Goal: Transaction & Acquisition: Book appointment/travel/reservation

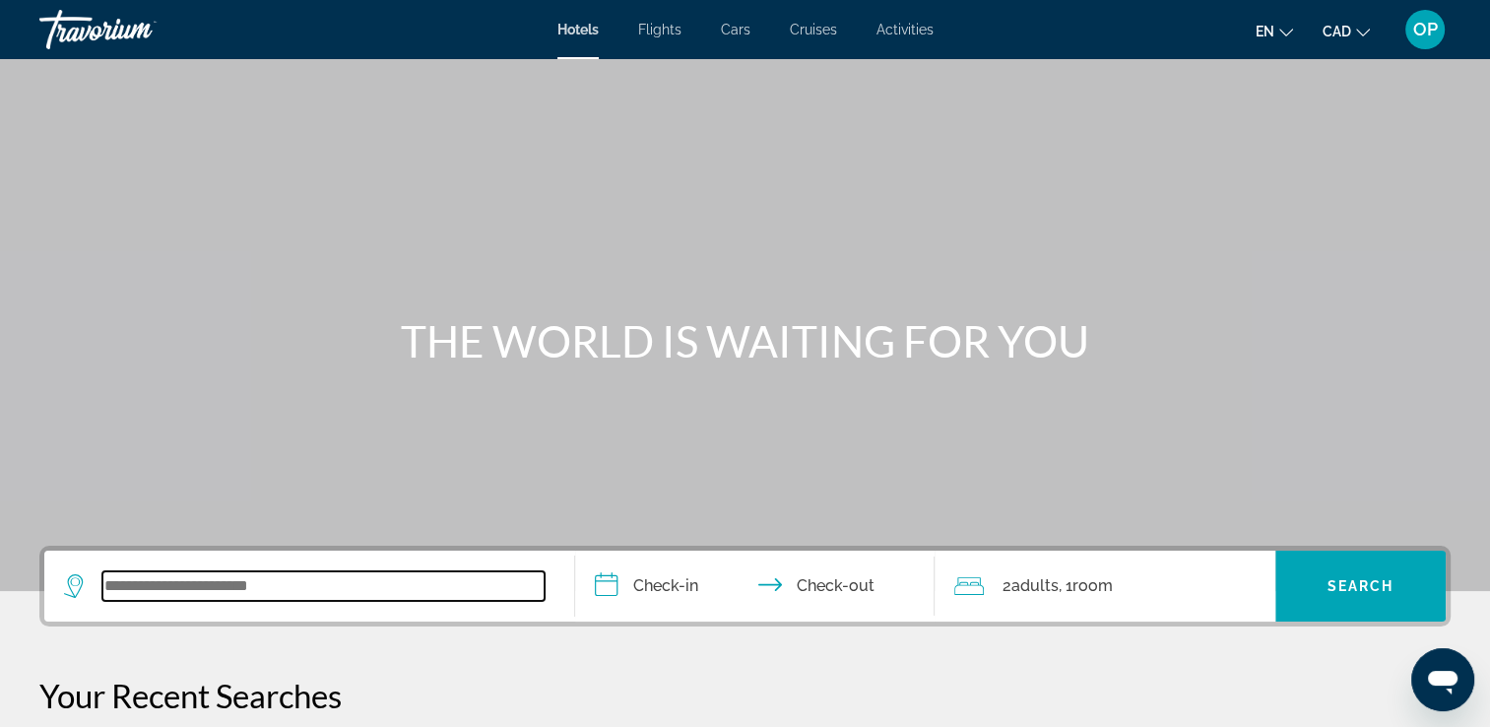
click at [252, 590] on input "Search widget" at bounding box center [323, 586] width 442 height 30
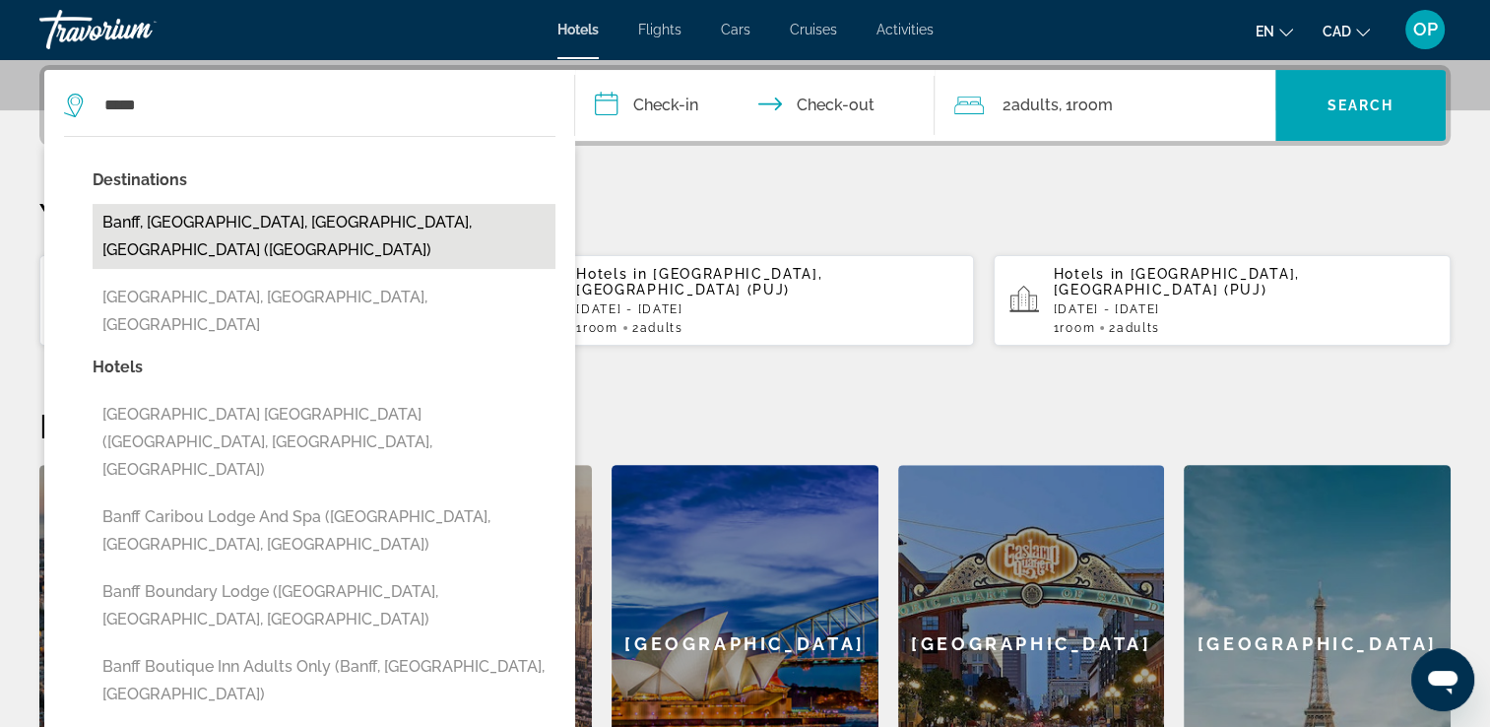
click at [195, 219] on button "Banff, Banff National Park, AB, Canada (YBA)" at bounding box center [324, 236] width 463 height 65
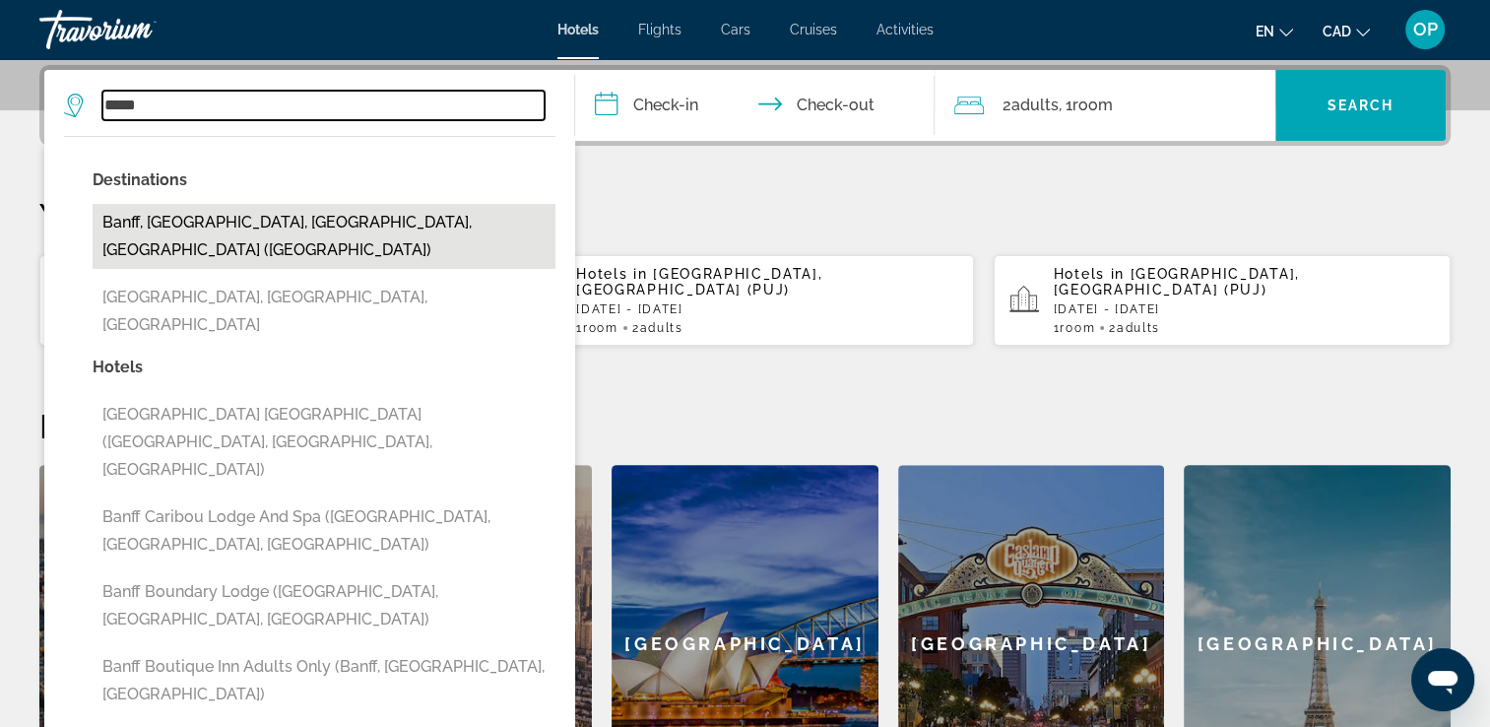
type input "**********"
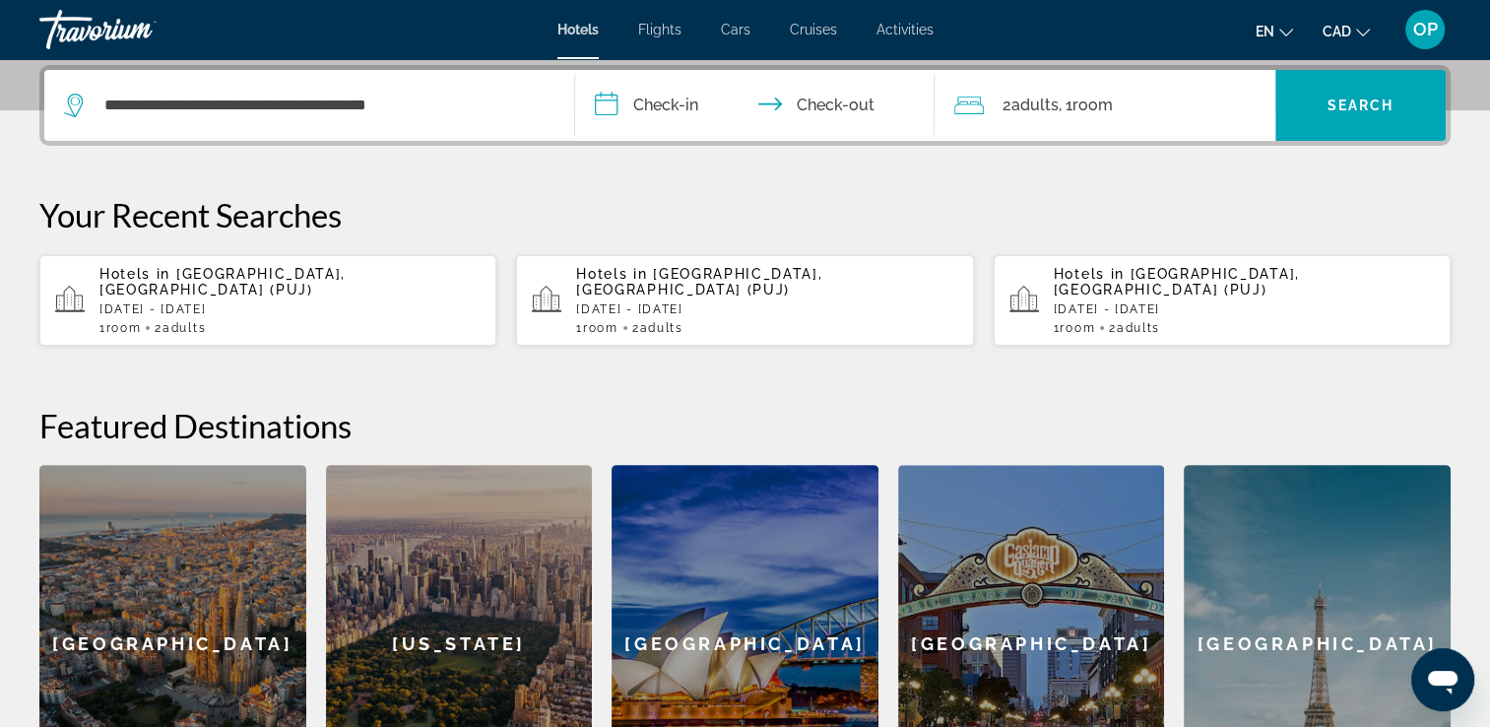
click at [698, 107] on input "**********" at bounding box center [759, 108] width 368 height 77
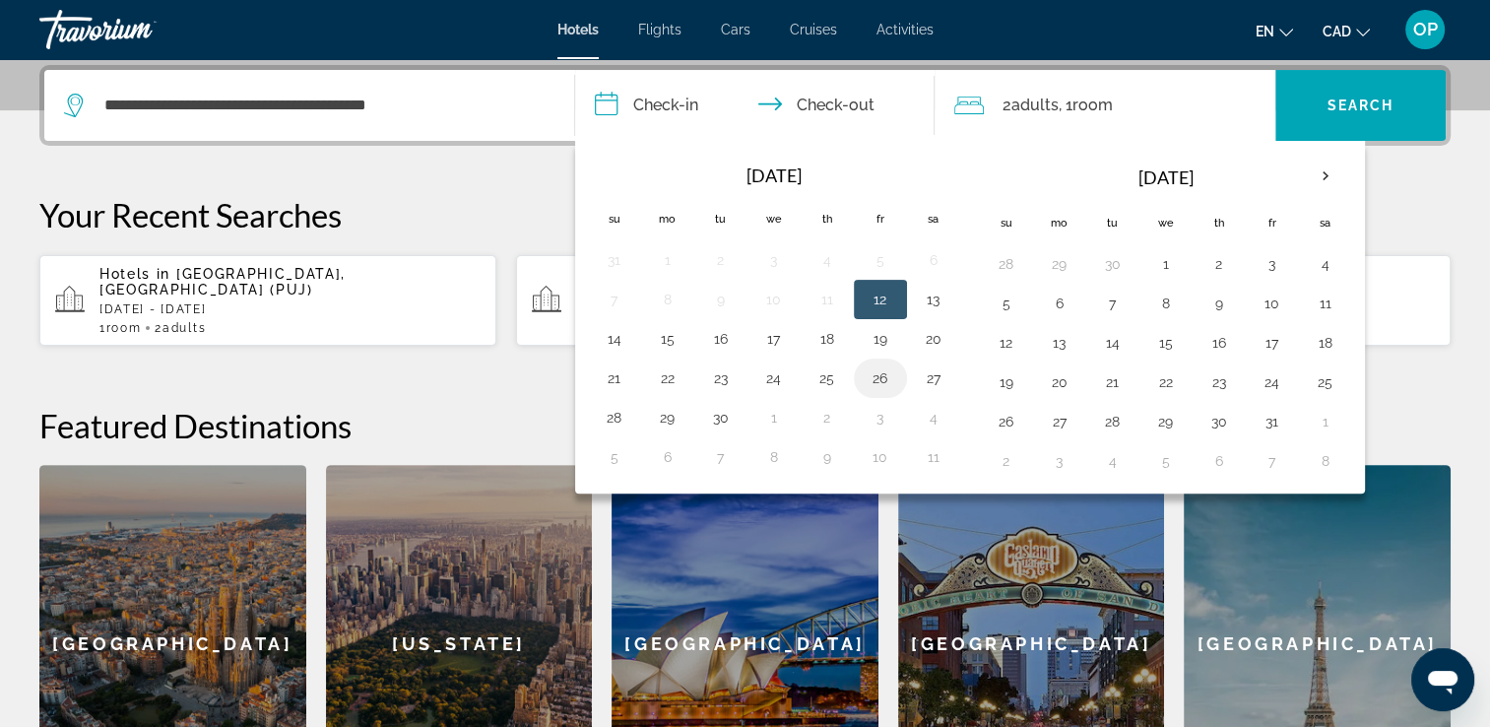
click at [882, 376] on button "26" at bounding box center [881, 378] width 32 height 28
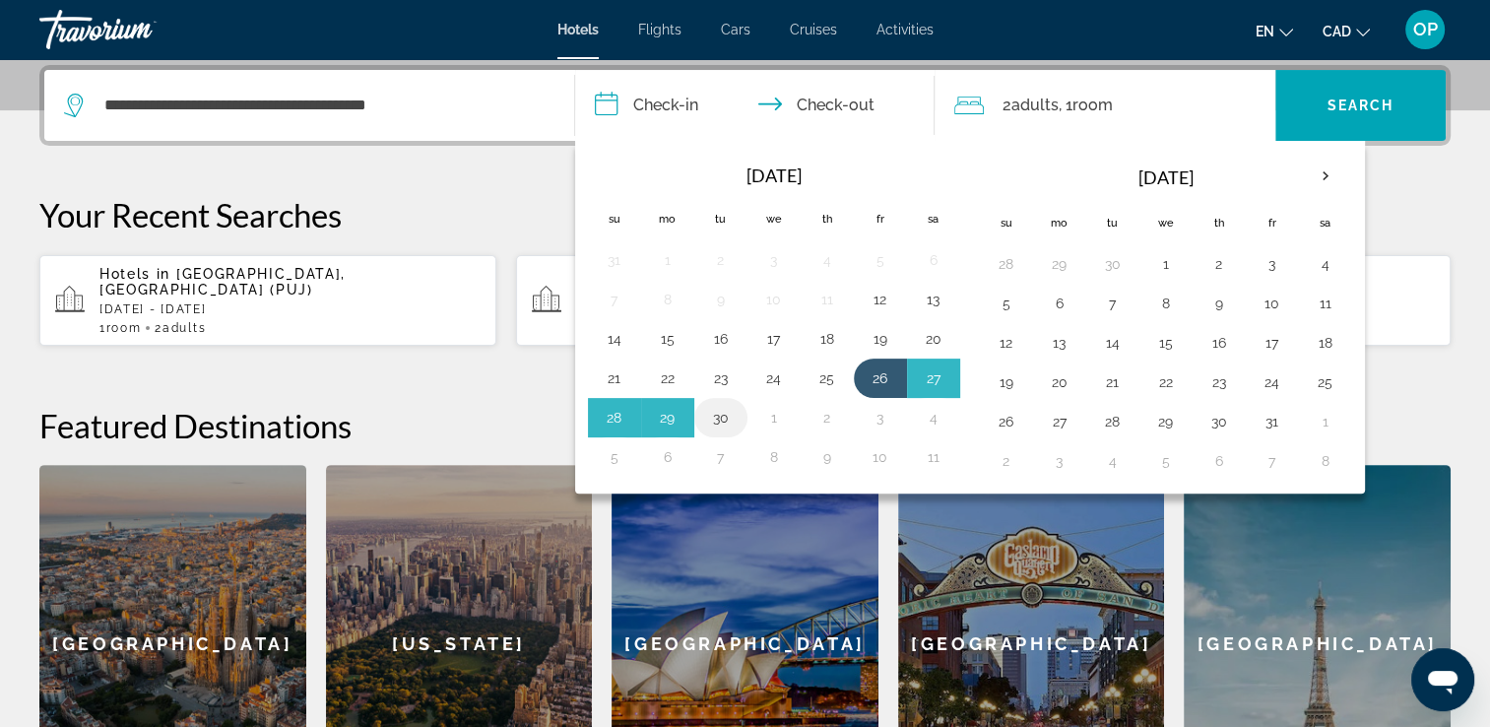
click at [719, 417] on button "30" at bounding box center [721, 418] width 32 height 28
type input "**********"
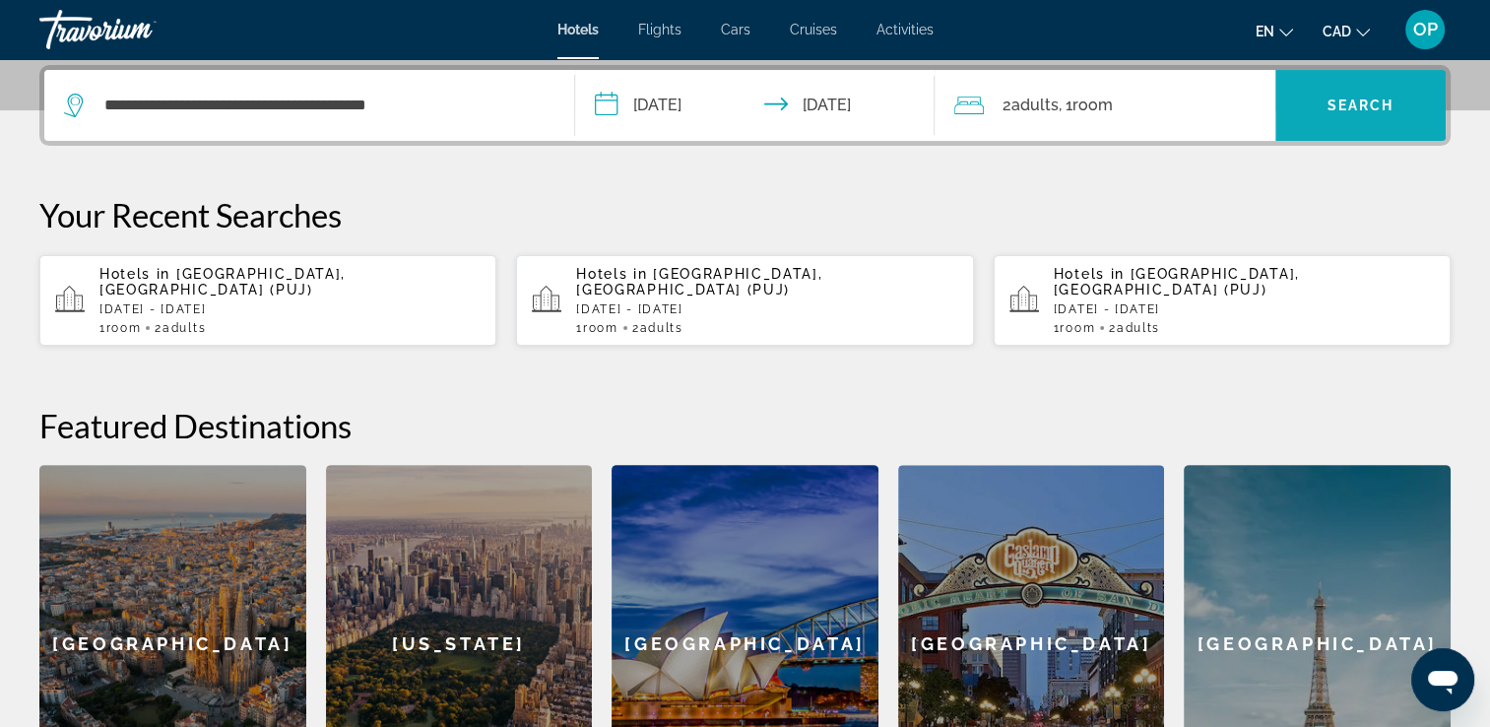
click at [1355, 112] on span "Search widget" at bounding box center [1360, 105] width 170 height 47
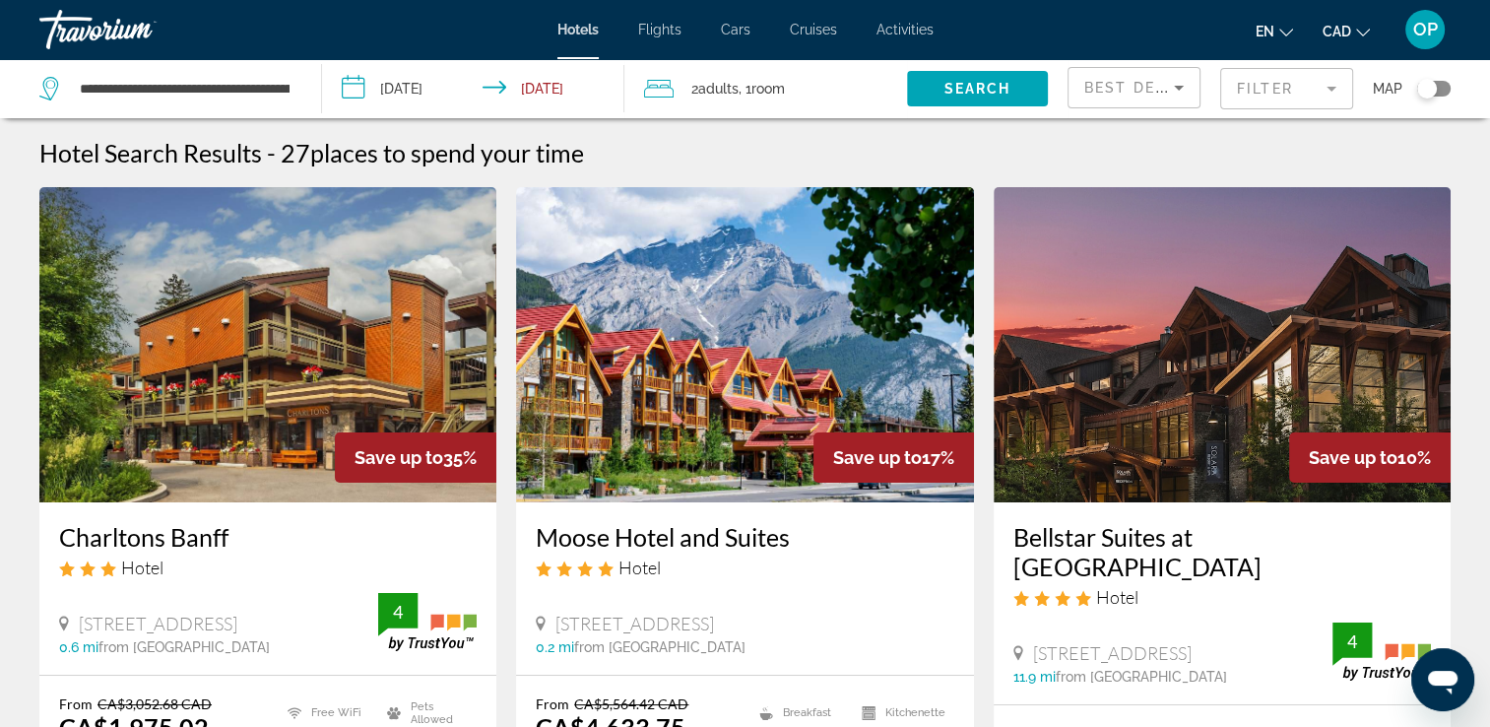
scroll to position [197, 0]
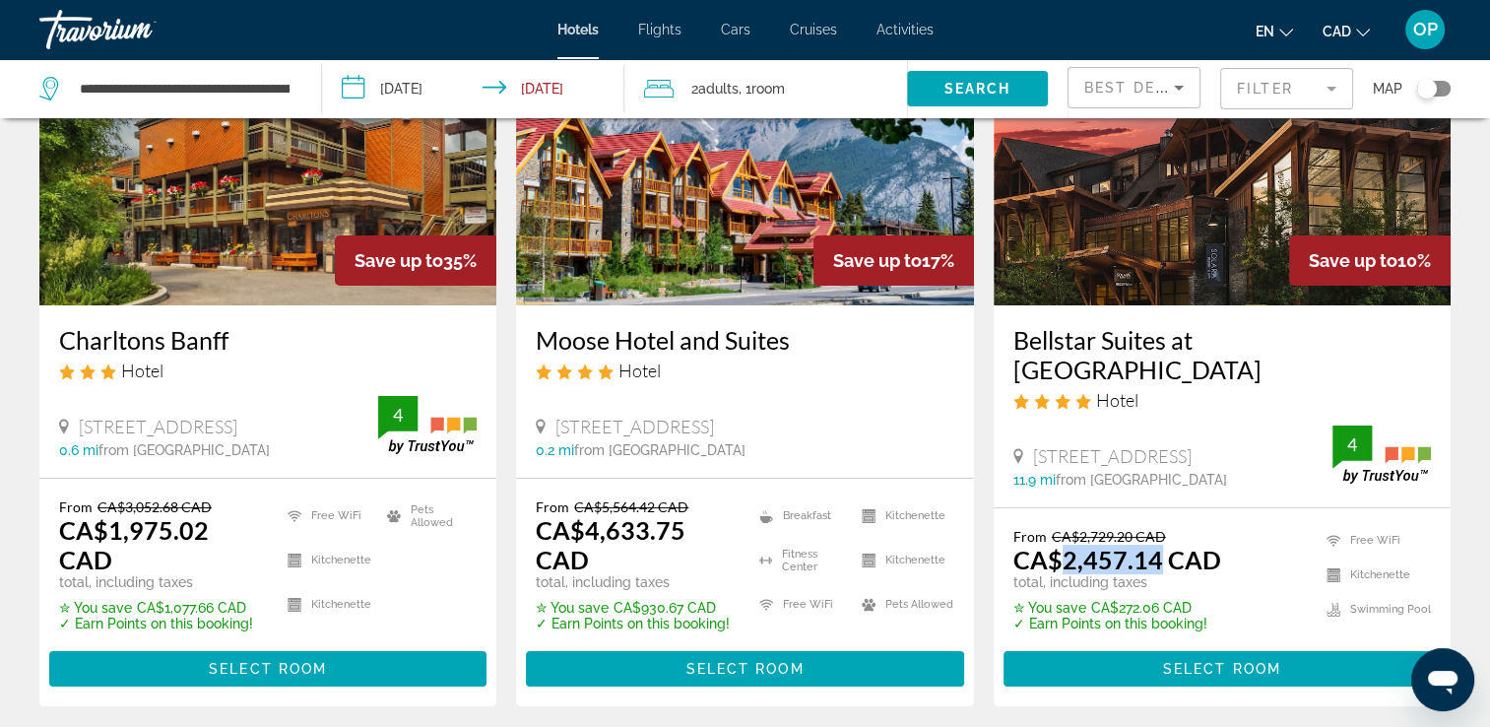
drag, startPoint x: 1064, startPoint y: 546, endPoint x: 1152, endPoint y: 547, distance: 88.6
click at [1152, 547] on ins "CA$2,457.14 CAD" at bounding box center [1117, 560] width 208 height 30
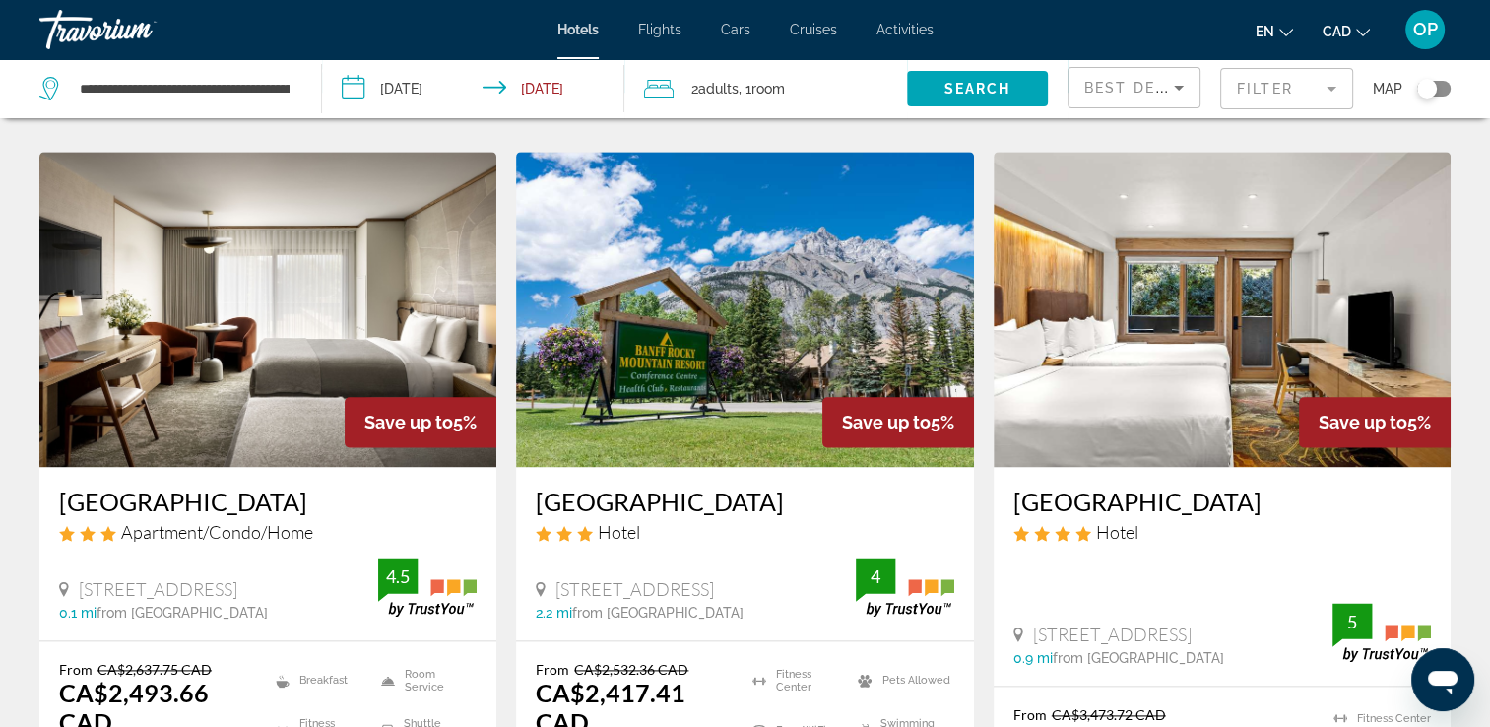
scroll to position [2659, 0]
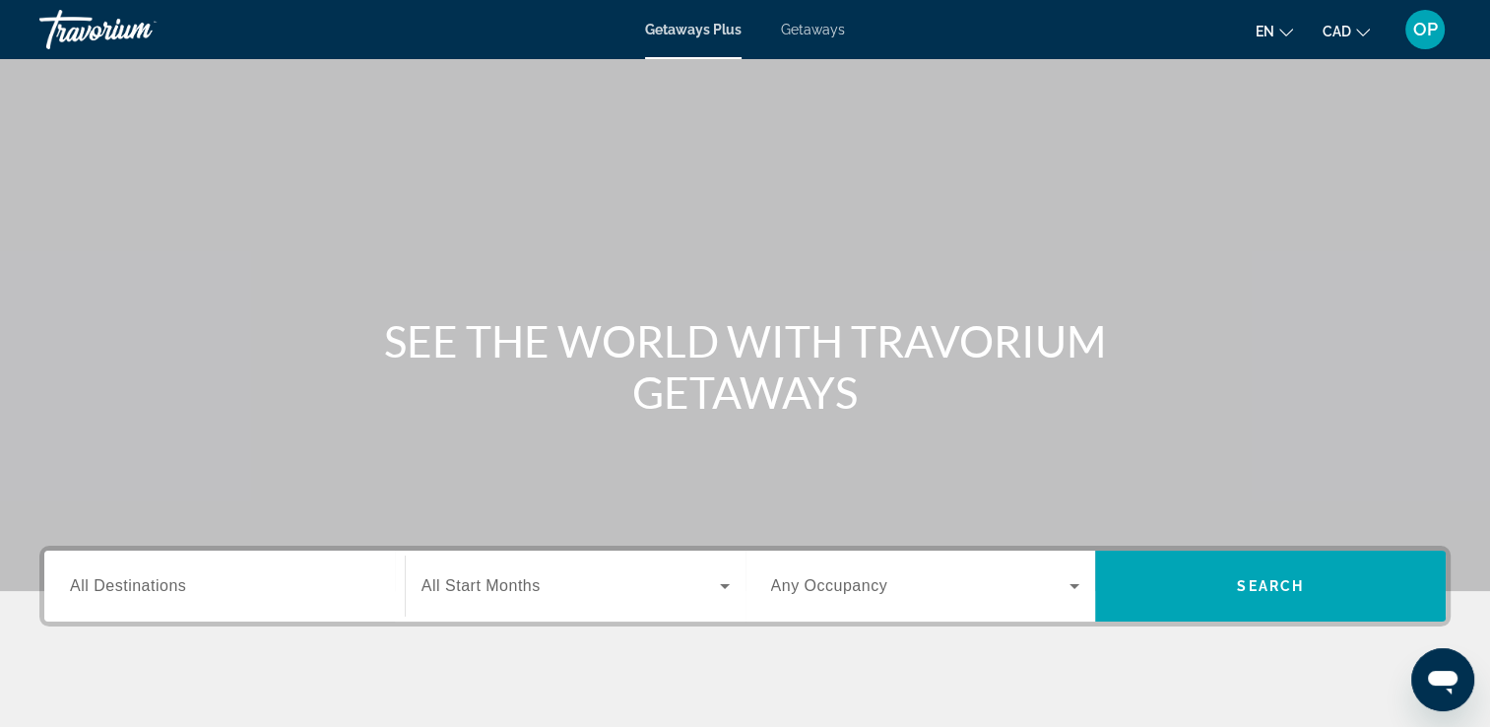
click at [806, 27] on span "Getaways" at bounding box center [813, 30] width 64 height 16
click at [112, 590] on span "All Destinations" at bounding box center [128, 585] width 116 height 17
click at [112, 590] on input "Destination All Destinations" at bounding box center [224, 587] width 309 height 24
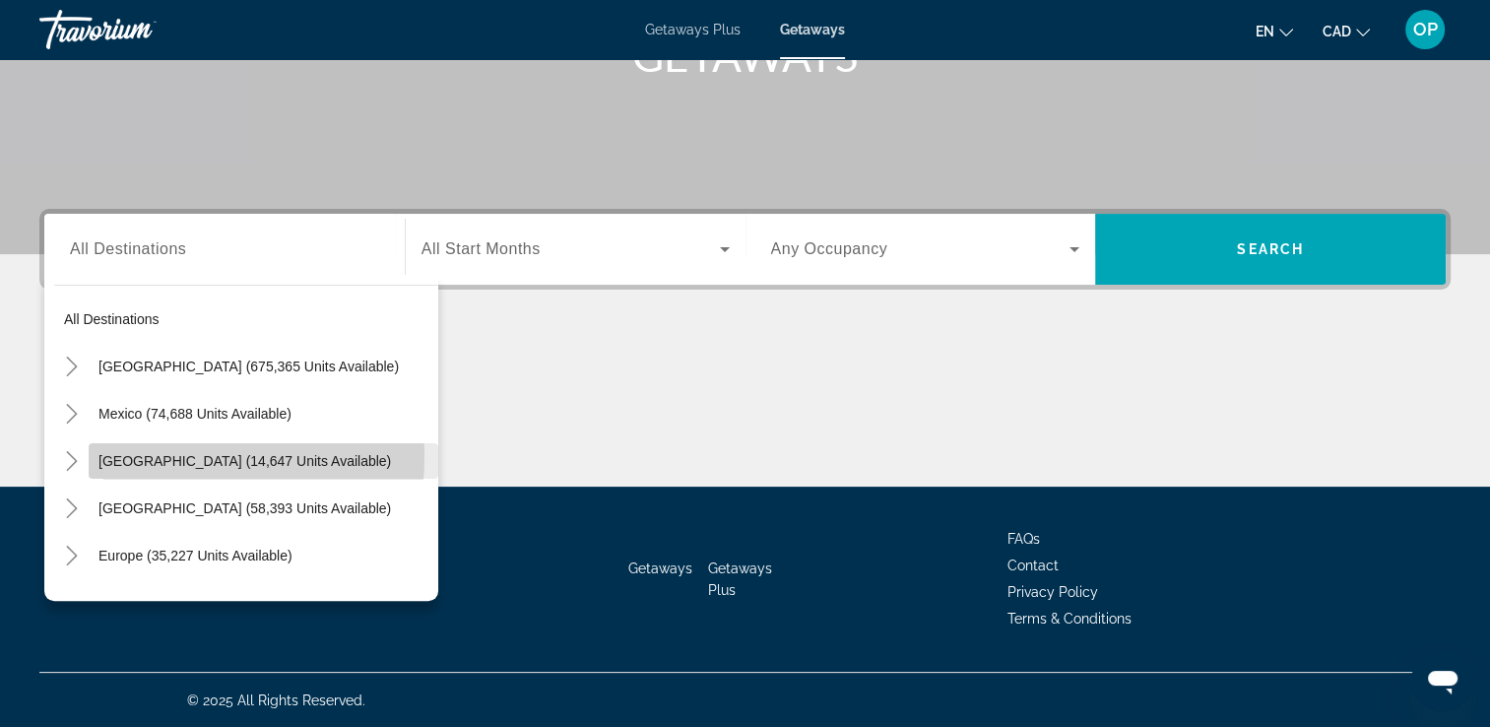
click at [138, 455] on span "[GEOGRAPHIC_DATA] (14,647 units available)" at bounding box center [244, 461] width 292 height 16
type input "**********"
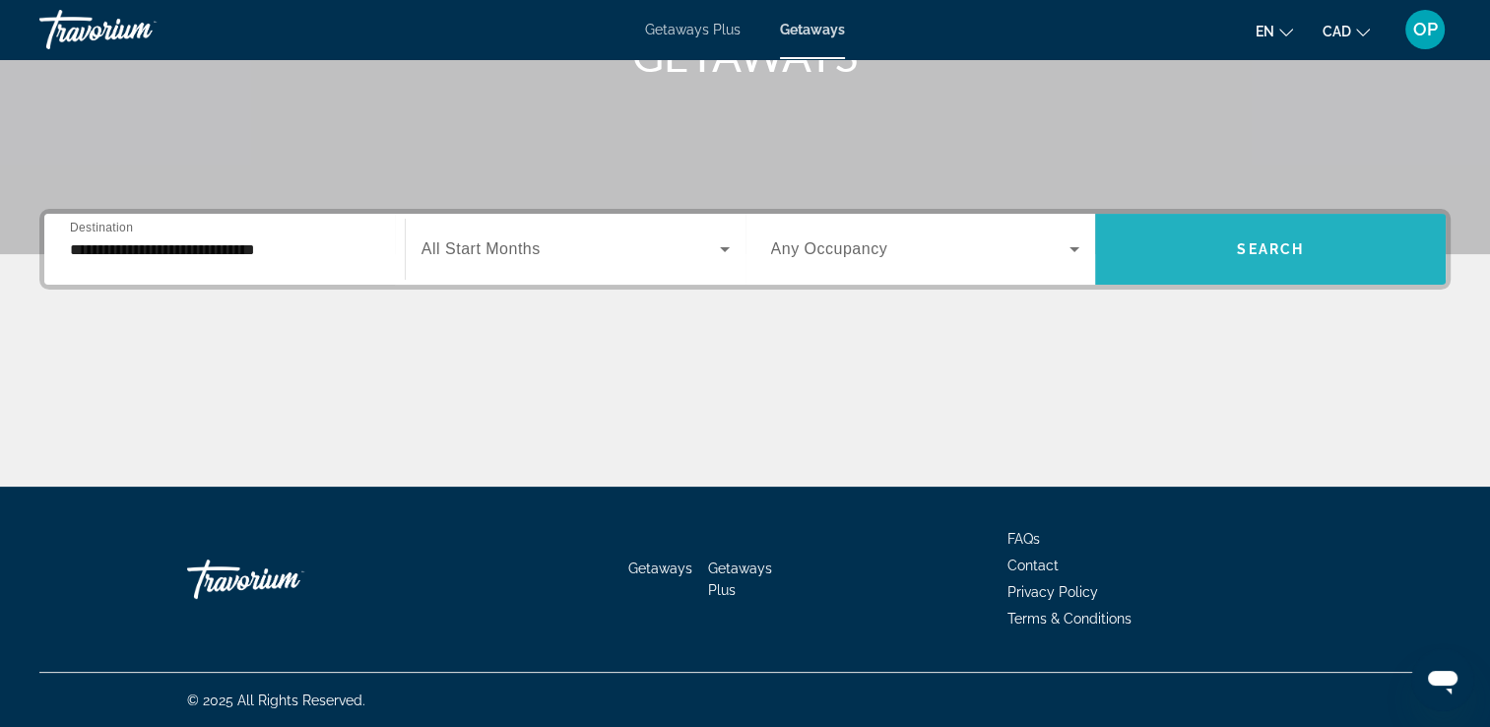
click at [1253, 258] on span "Search widget" at bounding box center [1270, 249] width 351 height 47
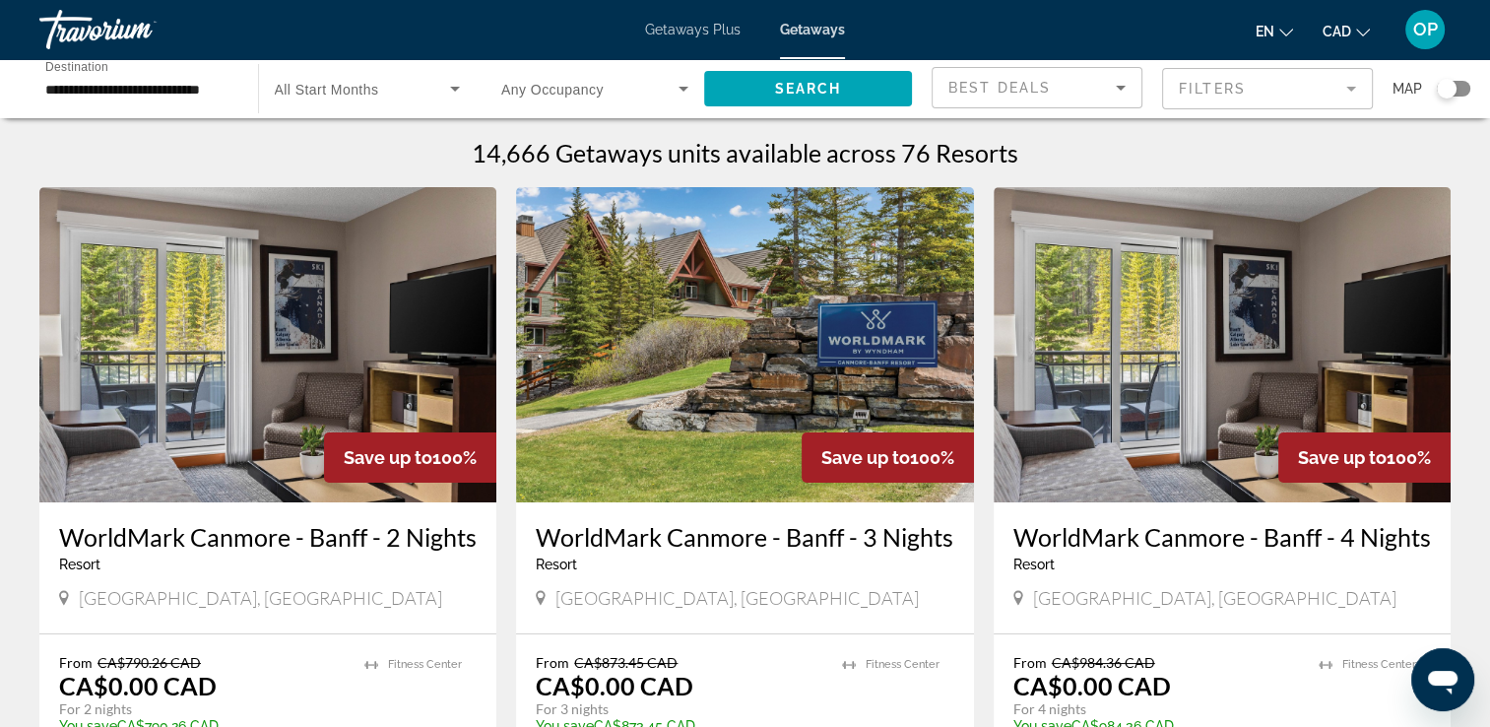
scroll to position [98, 0]
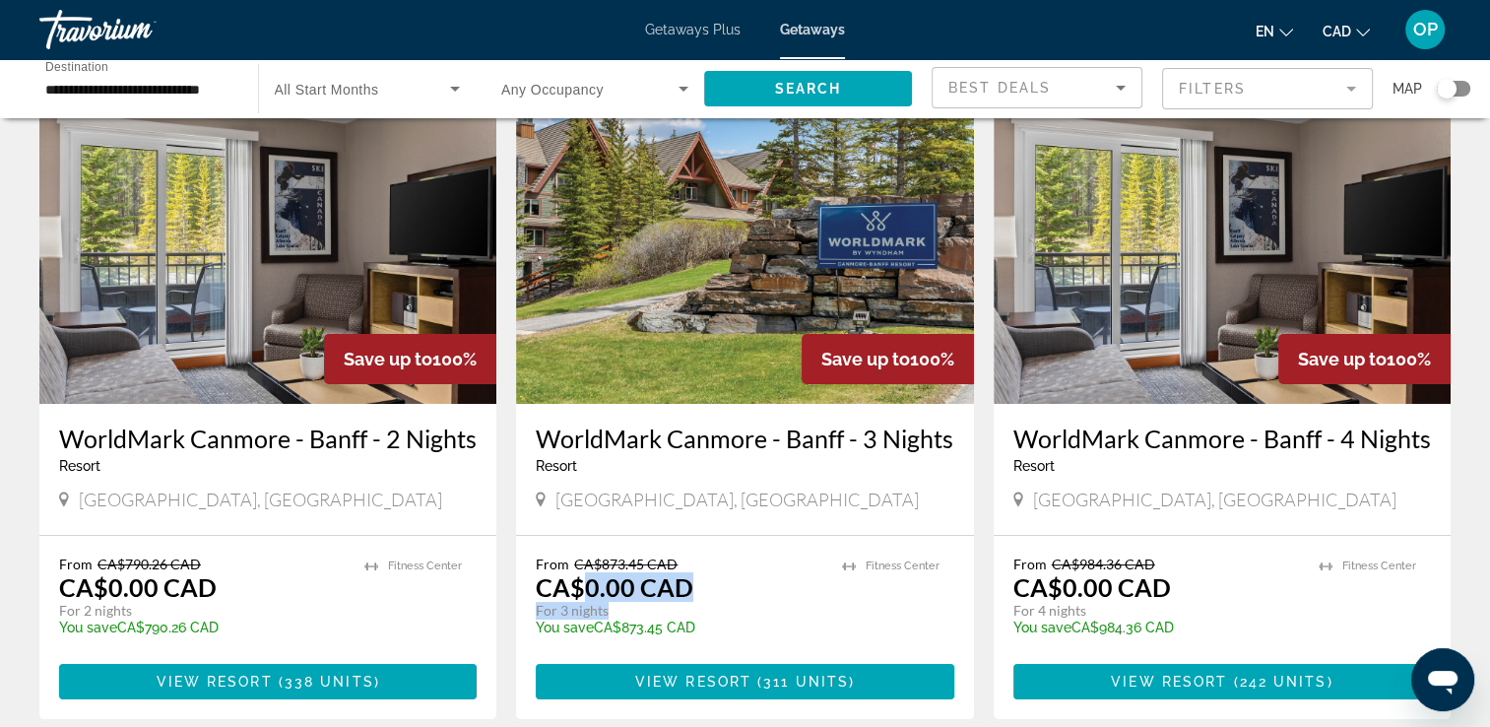
drag, startPoint x: 584, startPoint y: 586, endPoint x: 690, endPoint y: 609, distance: 108.7
click at [690, 609] on div "From CA$873.45 CAD CA$0.00 CAD For 3 nights You save CA$873.45 CAD temp" at bounding box center [679, 602] width 286 height 94
drag, startPoint x: 1064, startPoint y: 590, endPoint x: 1173, endPoint y: 605, distance: 110.3
click at [1173, 605] on div "From CA$984.36 CAD CA$0.00 CAD For 4 nights You save CA$984.36 CAD temp" at bounding box center [1156, 602] width 286 height 94
drag, startPoint x: 110, startPoint y: 589, endPoint x: 226, endPoint y: 607, distance: 117.5
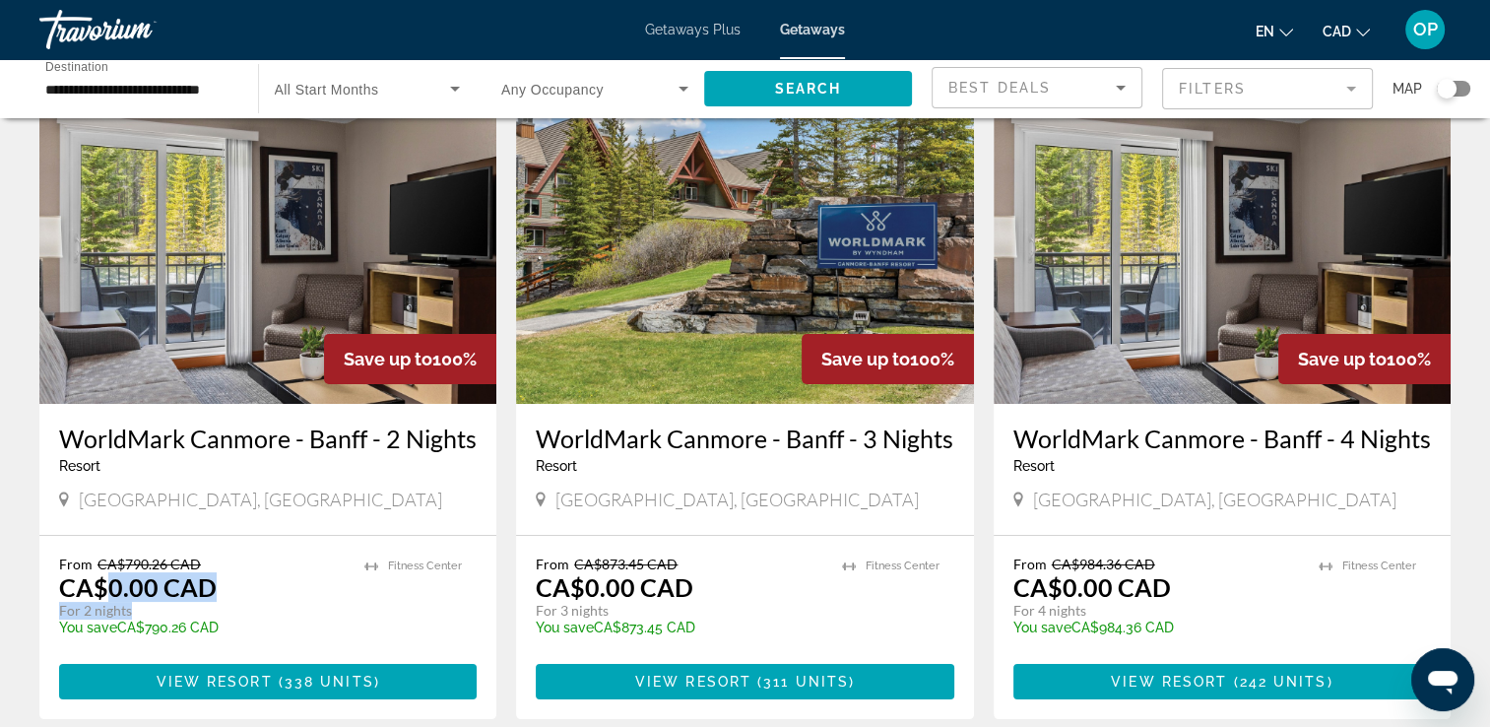
click at [226, 607] on div "From CA$790.26 CAD CA$0.00 CAD For 2 nights You save CA$790.26 CAD temp" at bounding box center [202, 602] width 286 height 94
click at [496, 591] on div "From CA$790.26 CAD CA$0.00 CAD For 2 nights You save CA$790.26 CAD temp [GEOGRA…" at bounding box center [267, 627] width 457 height 183
drag, startPoint x: 583, startPoint y: 592, endPoint x: 696, endPoint y: 600, distance: 113.5
click at [696, 600] on div "From CA$873.45 CAD CA$0.00 CAD For 3 nights You save CA$873.45 CAD temp" at bounding box center [679, 602] width 286 height 94
drag, startPoint x: 696, startPoint y: 600, endPoint x: 609, endPoint y: 529, distance: 112.7
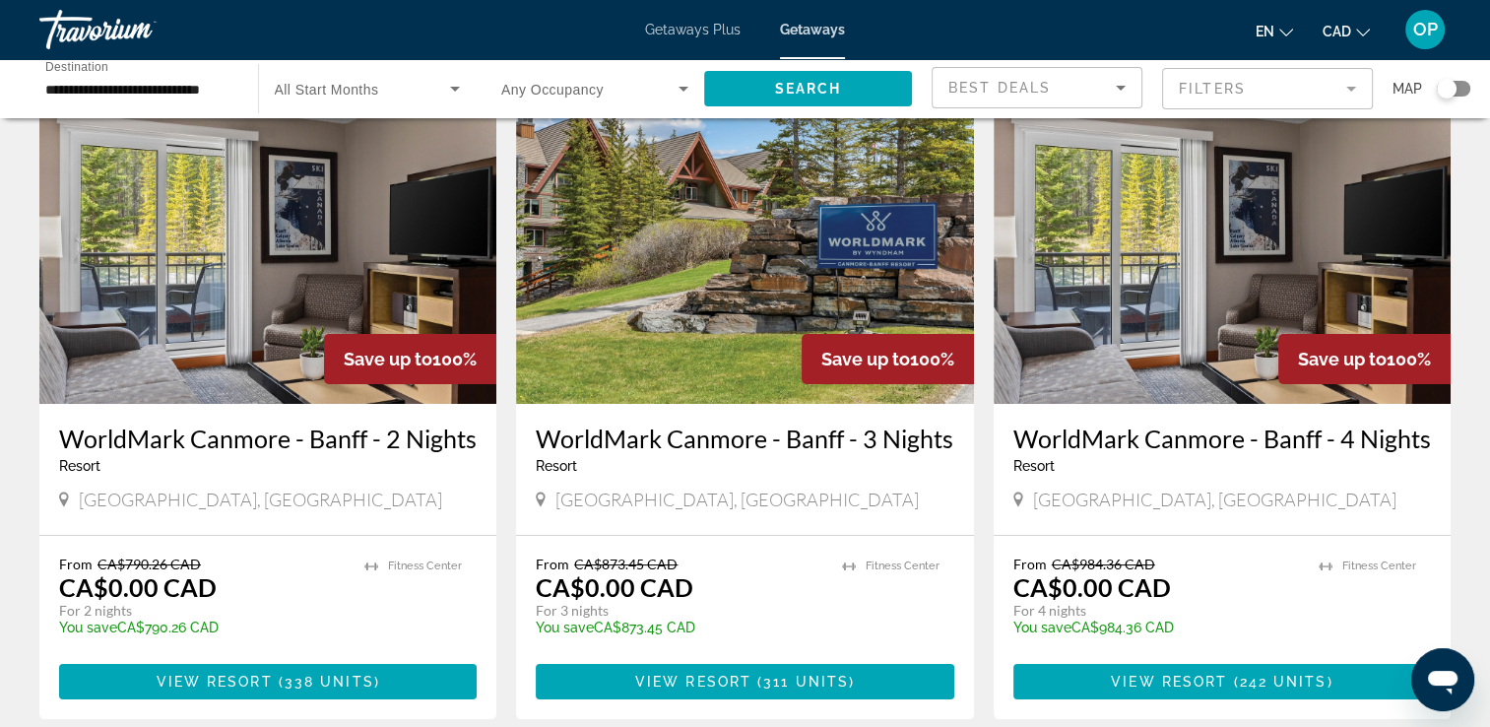
click at [609, 529] on div "WorldMark Canmore - [GEOGRAPHIC_DATA] - 3 Nights Resort - This is an adults onl…" at bounding box center [744, 469] width 457 height 131
drag, startPoint x: 599, startPoint y: 561, endPoint x: 639, endPoint y: 561, distance: 40.4
click at [639, 561] on span "CA$873.45 CAD" at bounding box center [625, 563] width 103 height 17
drag, startPoint x: 1076, startPoint y: 560, endPoint x: 1156, endPoint y: 560, distance: 79.8
click at [1156, 560] on p "From CA$984.36 CAD" at bounding box center [1156, 563] width 286 height 17
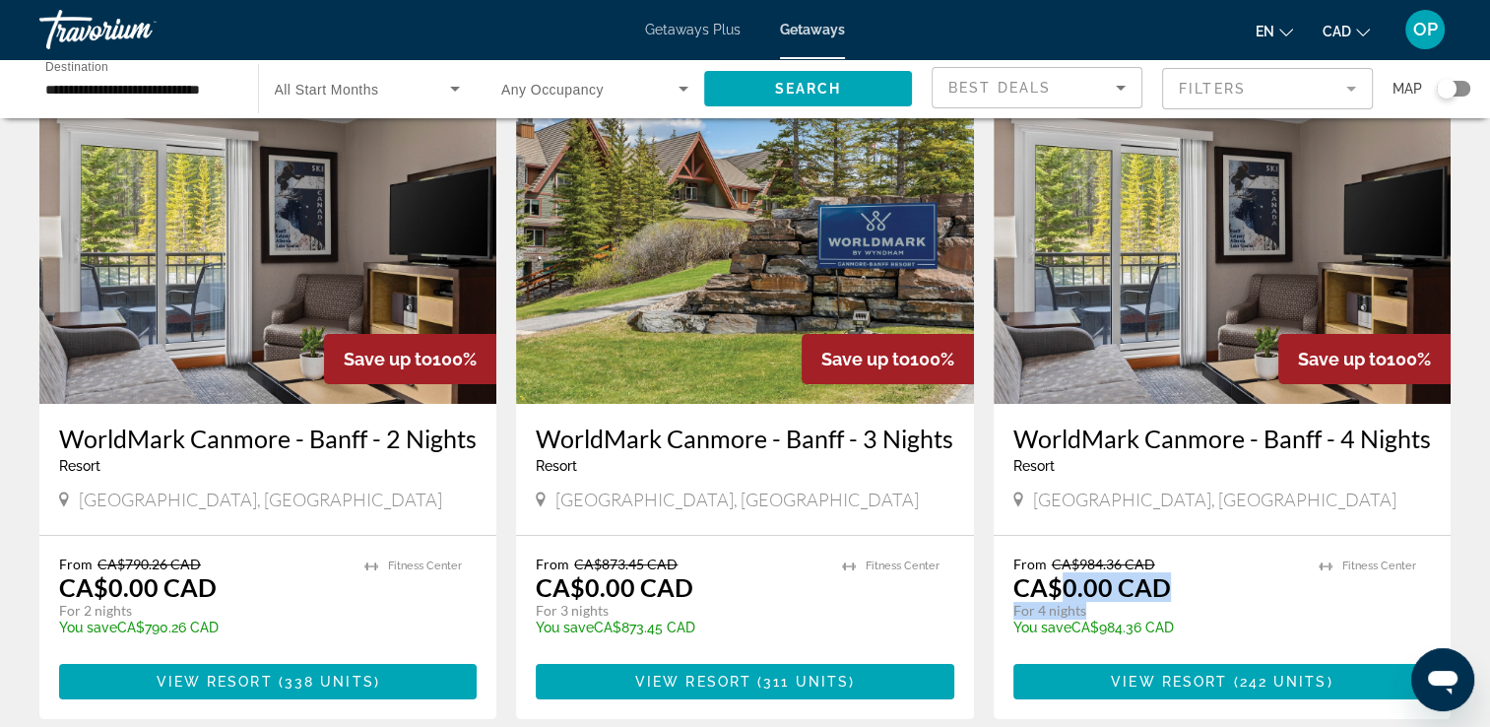
drag, startPoint x: 1156, startPoint y: 560, endPoint x: 1132, endPoint y: 609, distance: 53.7
click at [1132, 609] on div "From CA$984.36 CAD CA$0.00 CAD For 4 nights You save CA$984.36 CAD temp" at bounding box center [1156, 602] width 286 height 94
click at [1199, 527] on div "WorldMark Canmore - [GEOGRAPHIC_DATA] - 4 Nights Resort - This is an adults onl…" at bounding box center [1222, 469] width 457 height 131
drag, startPoint x: 1060, startPoint y: 582, endPoint x: 1169, endPoint y: 602, distance: 111.1
click at [1169, 602] on div "From CA$984.36 CAD CA$0.00 CAD For 4 nights You save CA$984.36 CAD temp" at bounding box center [1156, 602] width 286 height 94
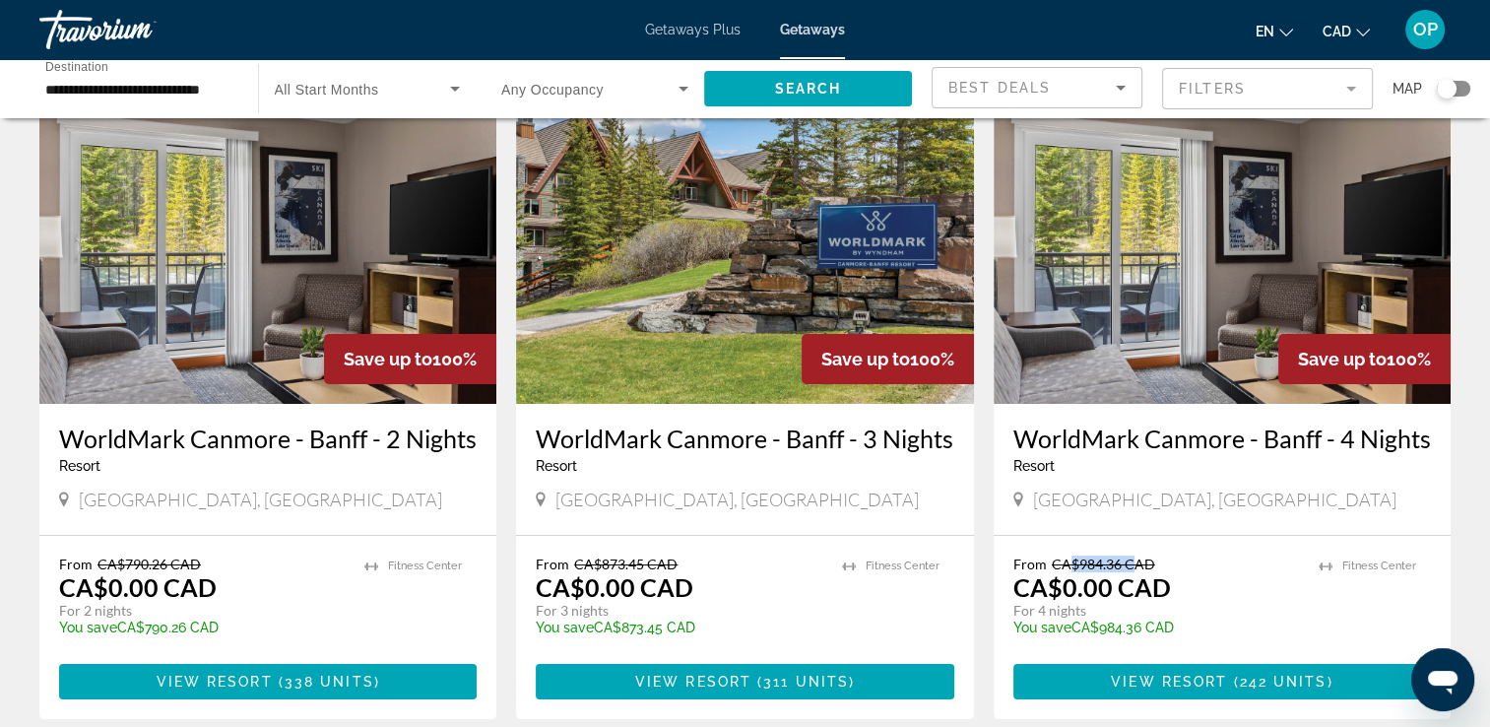
drag, startPoint x: 1070, startPoint y: 561, endPoint x: 1134, endPoint y: 561, distance: 64.0
click at [1134, 561] on span "CA$984.36 CAD" at bounding box center [1103, 563] width 103 height 17
drag, startPoint x: 1134, startPoint y: 561, endPoint x: 1075, endPoint y: 540, distance: 62.9
click at [1067, 525] on div "WorldMark Canmore - [GEOGRAPHIC_DATA] - 4 Nights Resort - This is an adults onl…" at bounding box center [1222, 469] width 457 height 131
drag, startPoint x: 1075, startPoint y: 561, endPoint x: 1150, endPoint y: 569, distance: 75.3
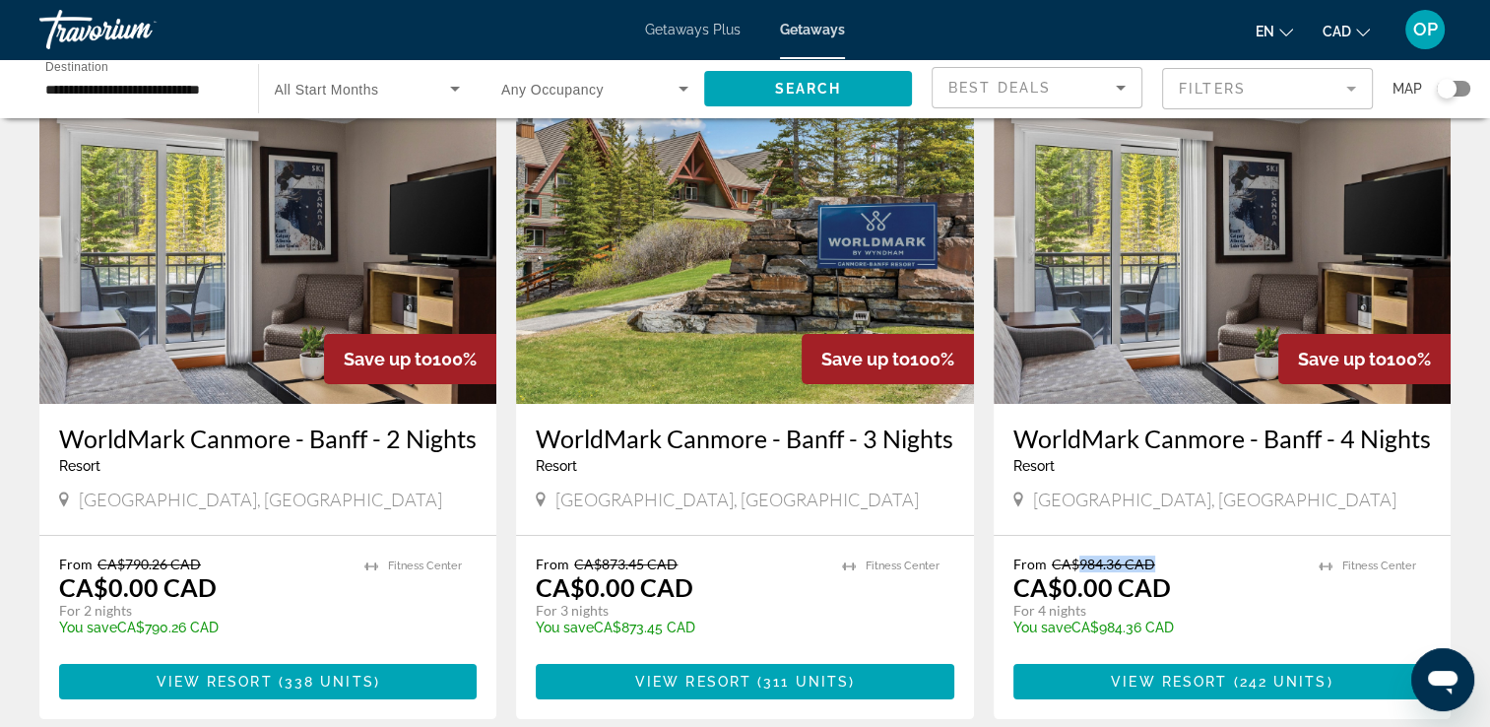
click at [1150, 569] on span "CA$984.36 CAD" at bounding box center [1103, 563] width 103 height 17
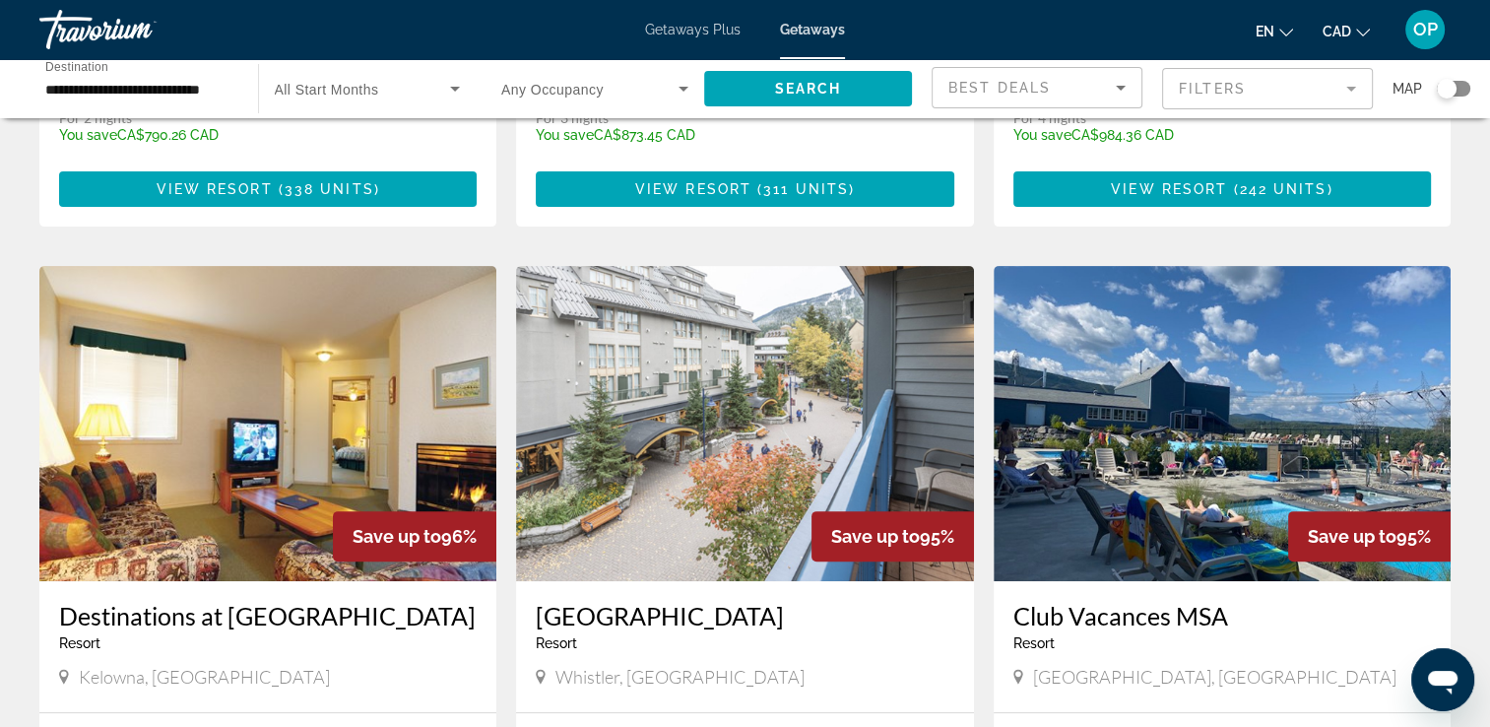
scroll to position [886, 0]
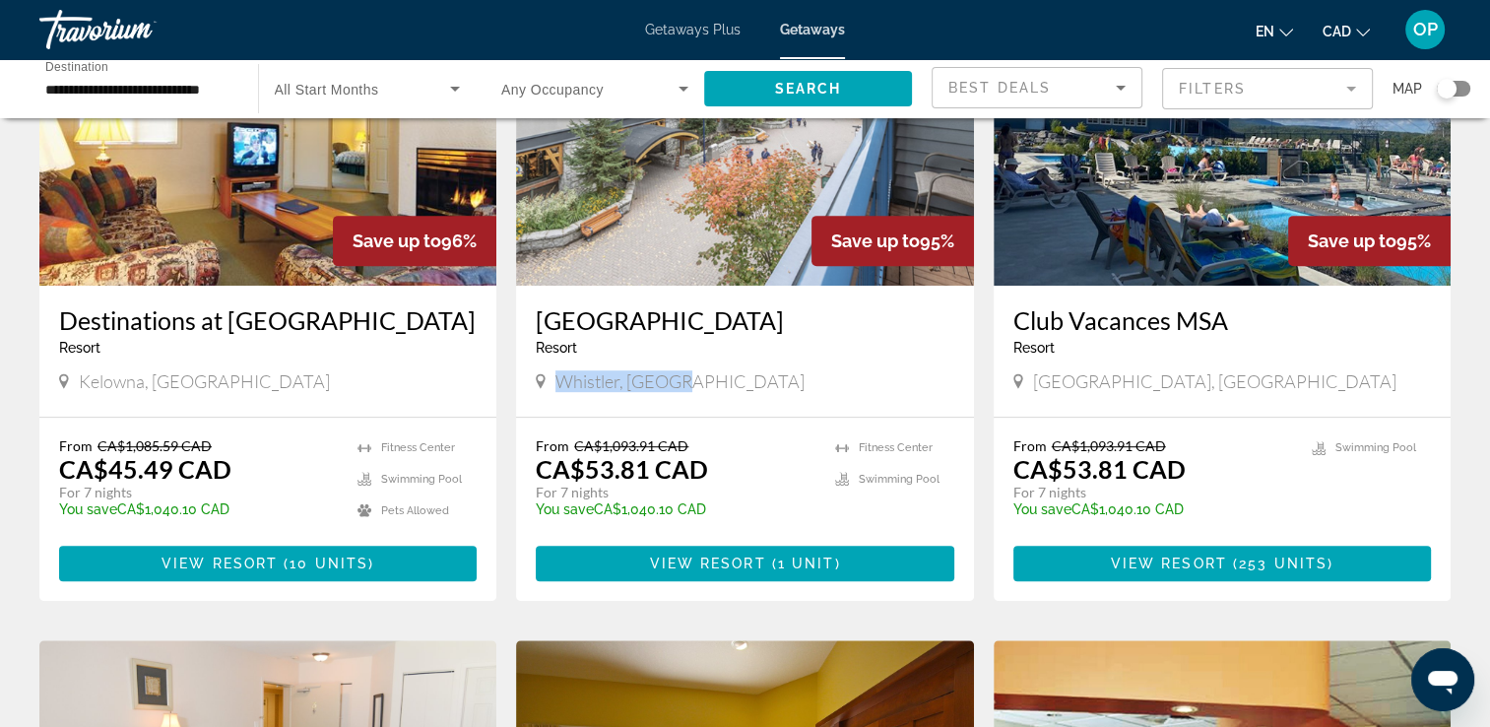
drag, startPoint x: 559, startPoint y: 372, endPoint x: 713, endPoint y: 390, distance: 154.6
click at [713, 390] on div "Whistler, [GEOGRAPHIC_DATA]" at bounding box center [745, 381] width 418 height 22
drag, startPoint x: 583, startPoint y: 467, endPoint x: 689, endPoint y: 490, distance: 108.9
click at [689, 490] on div "From CA$1,093.91 CAD CA$53.81 CAD For 7 nights You save CA$1,040.10 CAD temp" at bounding box center [675, 484] width 279 height 94
drag, startPoint x: 83, startPoint y: 381, endPoint x: 169, endPoint y: 392, distance: 87.3
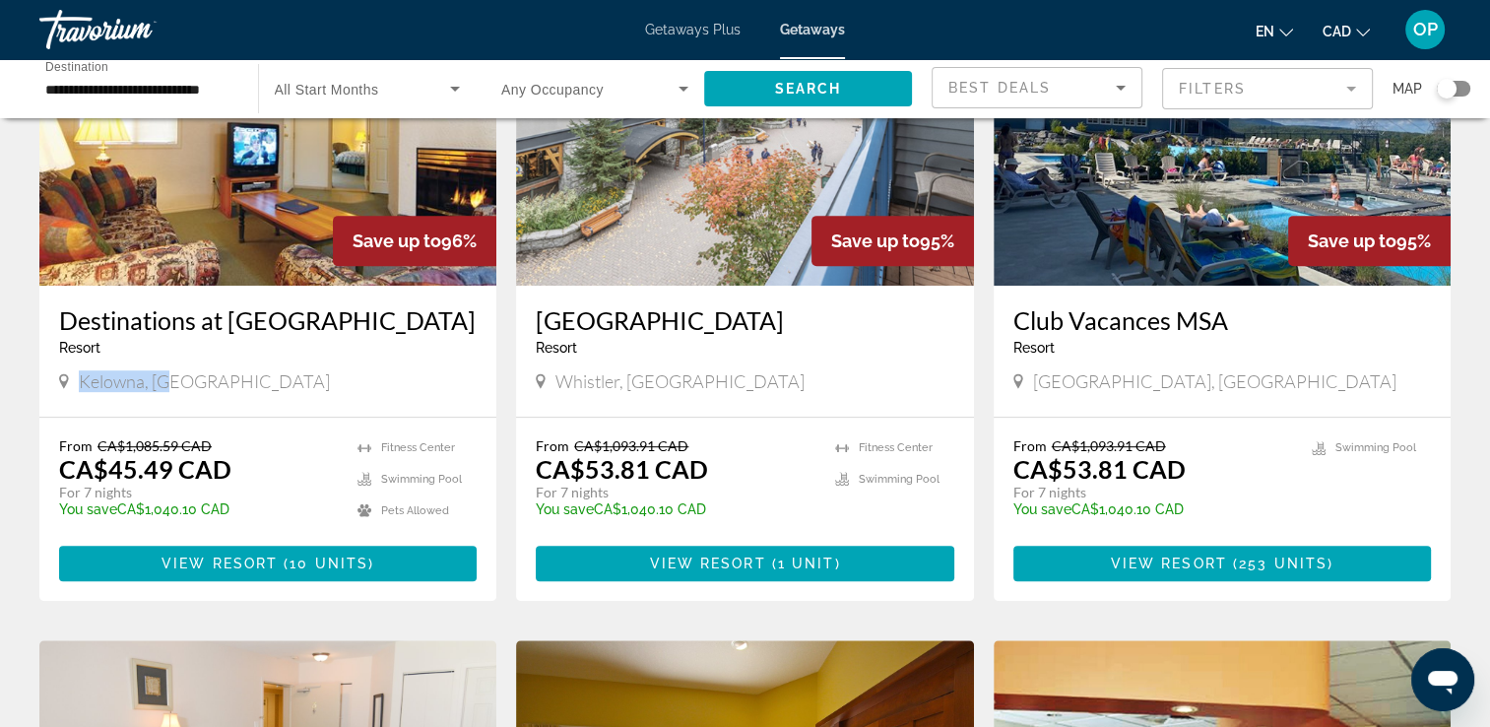
click at [169, 392] on div "Kelowna, [GEOGRAPHIC_DATA]" at bounding box center [268, 383] width 418 height 27
drag, startPoint x: 169, startPoint y: 392, endPoint x: 227, endPoint y: 486, distance: 111.0
click at [227, 486] on div "From CA$1,085.59 CAD CA$45.49 CAD For 7 nights You save CA$1,040.10 CAD temp" at bounding box center [198, 484] width 279 height 94
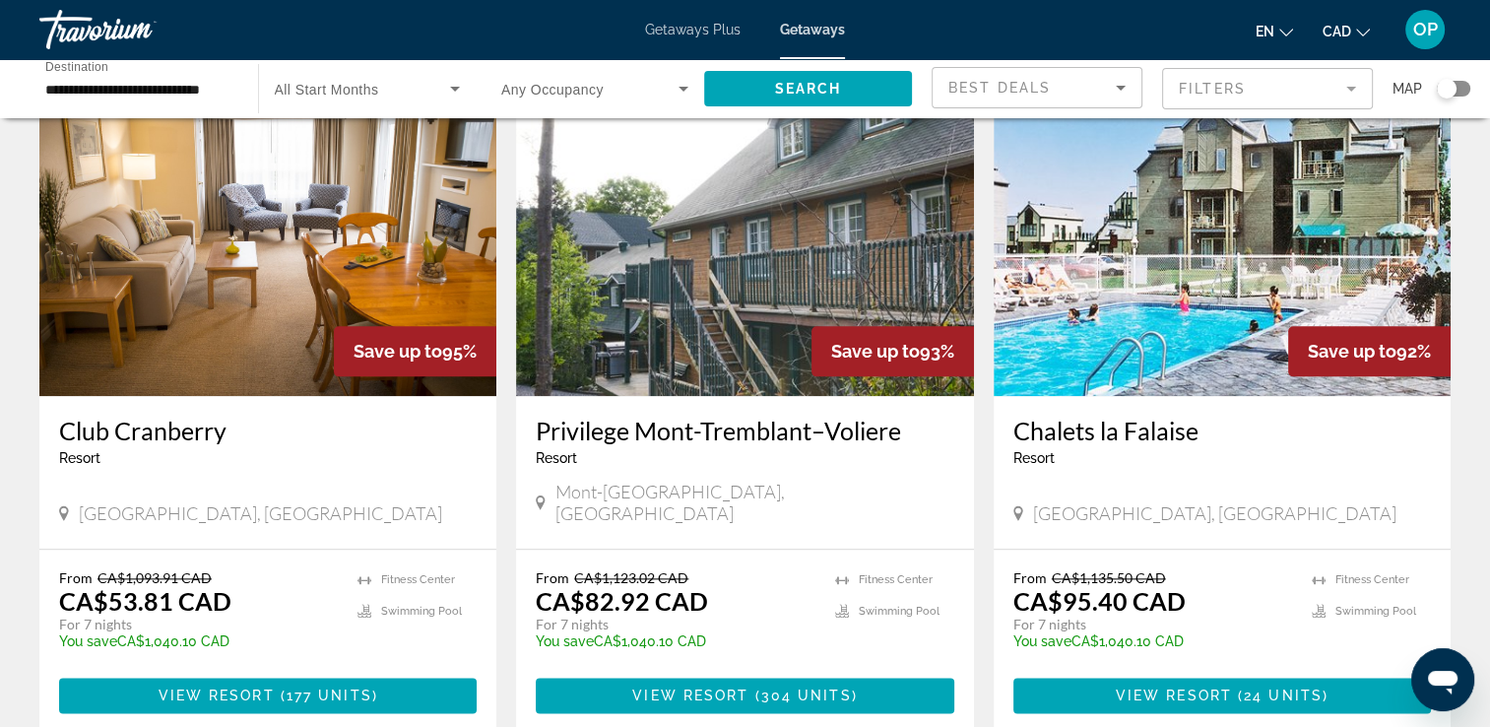
scroll to position [2486, 0]
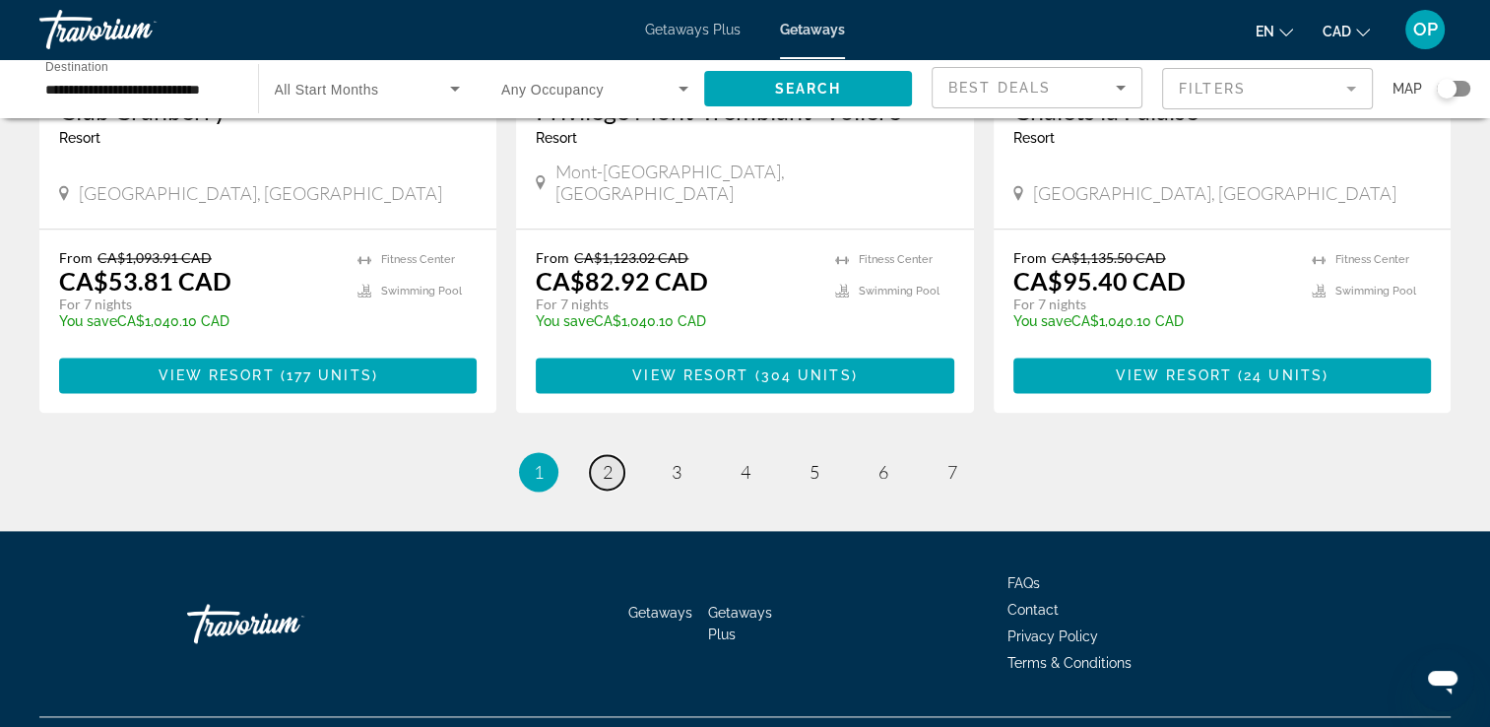
click at [600, 455] on link "page 2" at bounding box center [607, 472] width 34 height 34
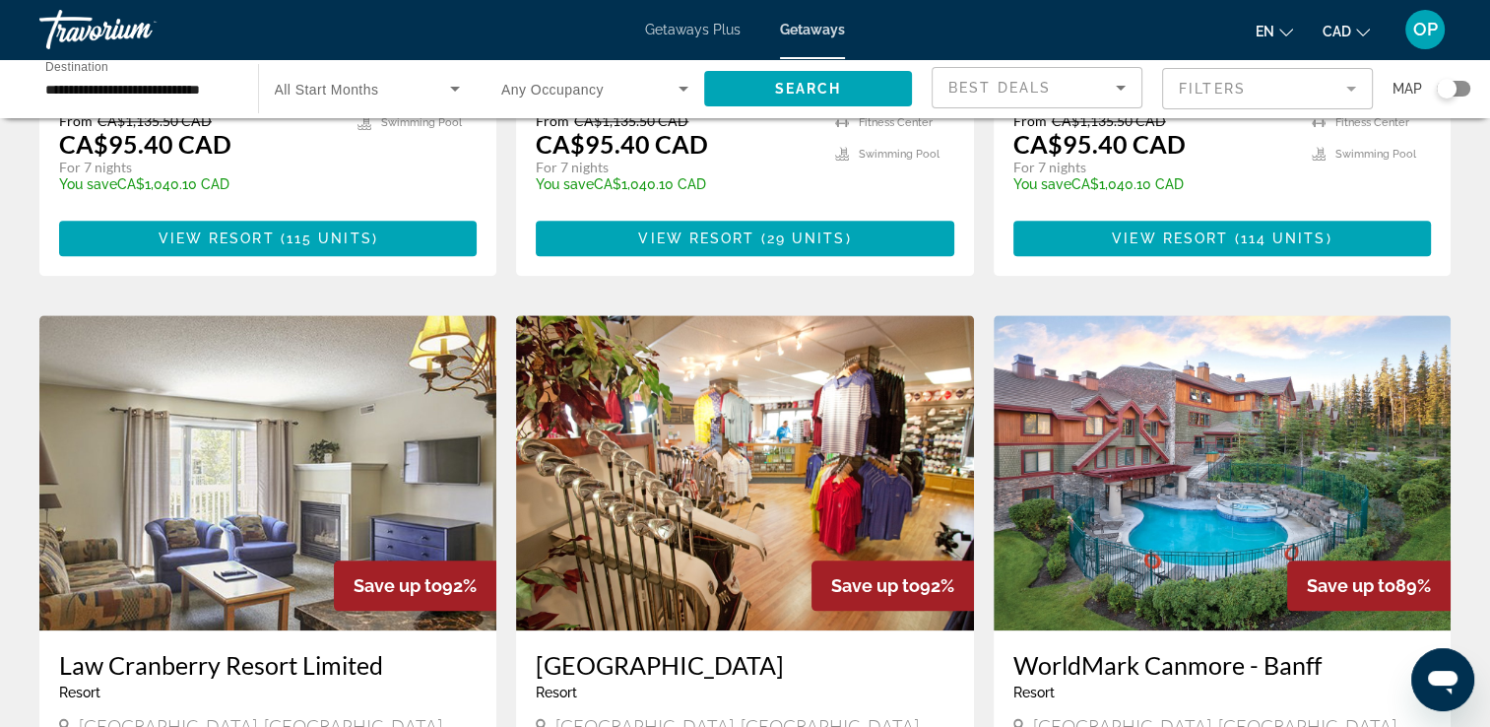
scroll to position [2517, 0]
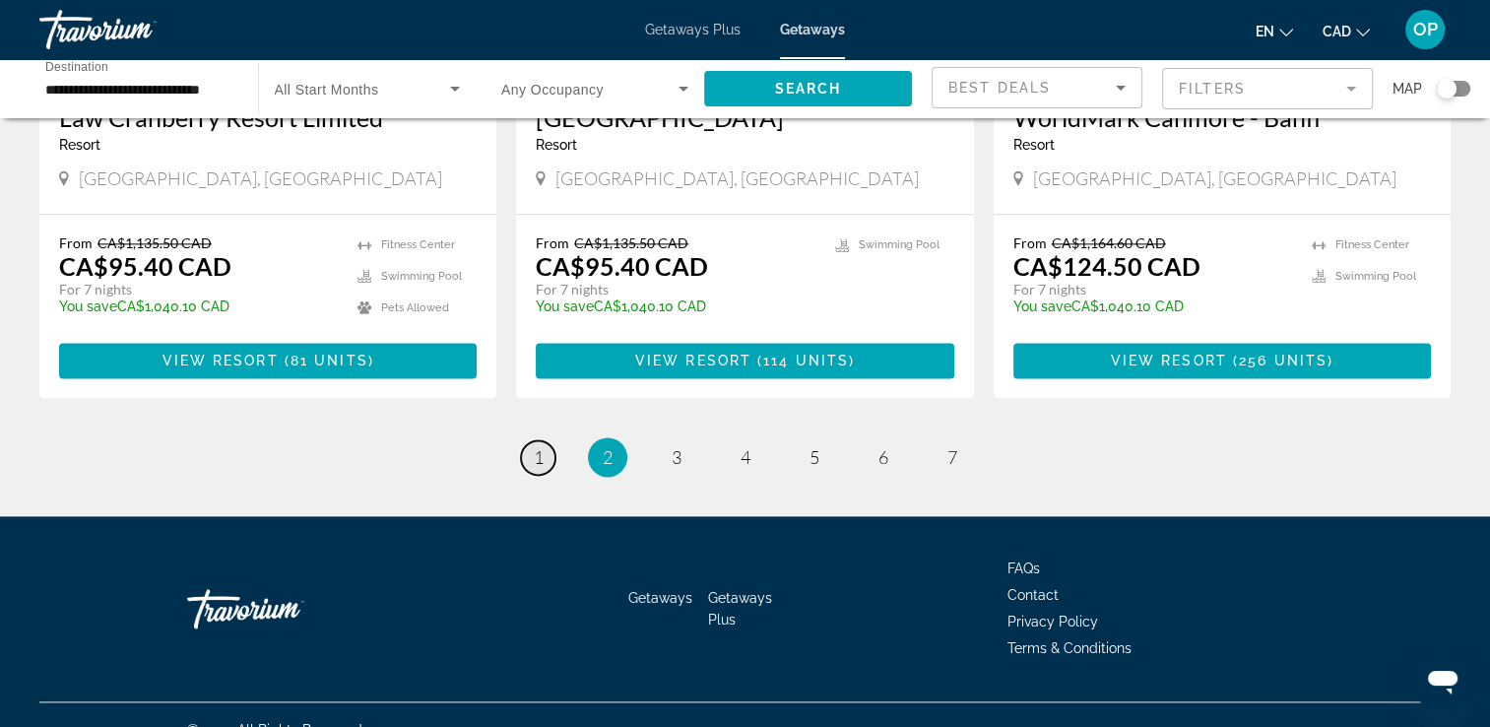
click at [536, 446] on span "1" at bounding box center [539, 457] width 10 height 22
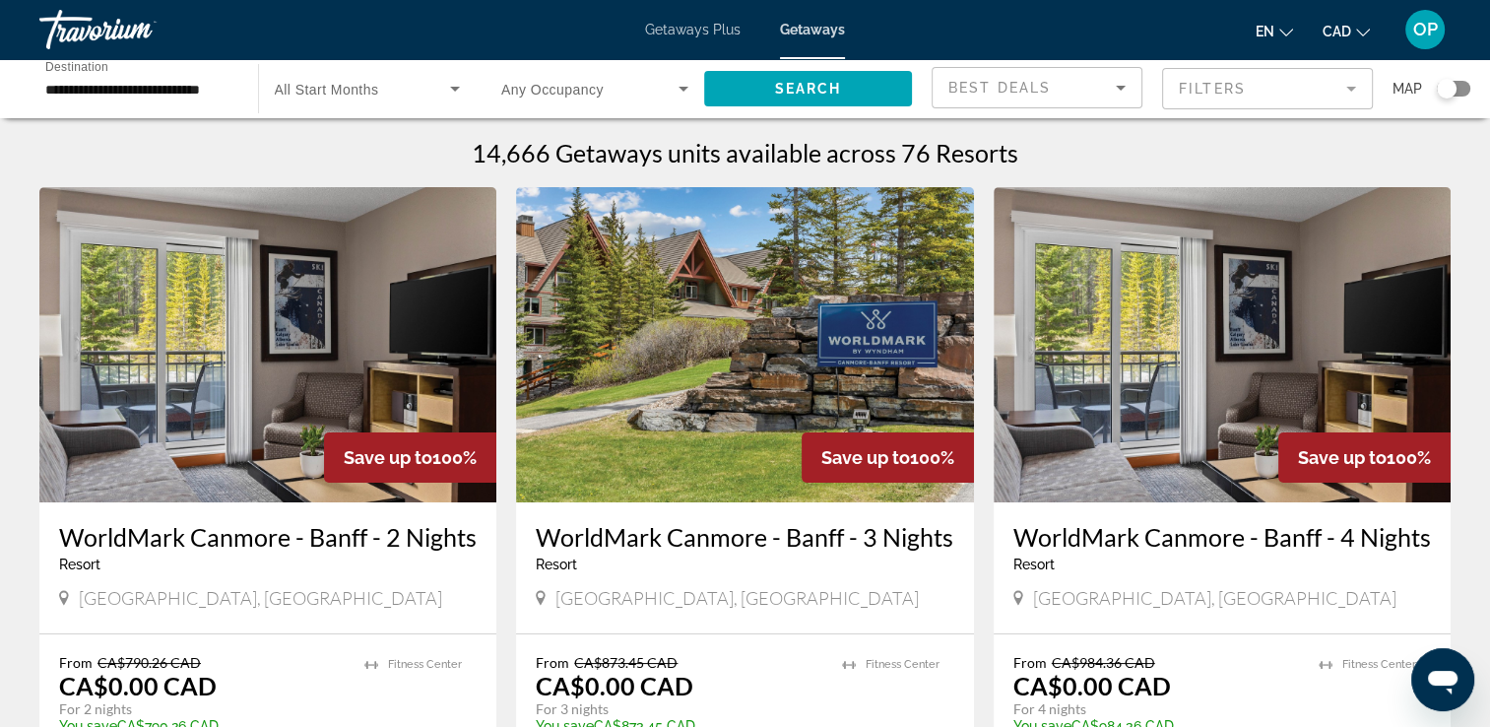
scroll to position [98, 0]
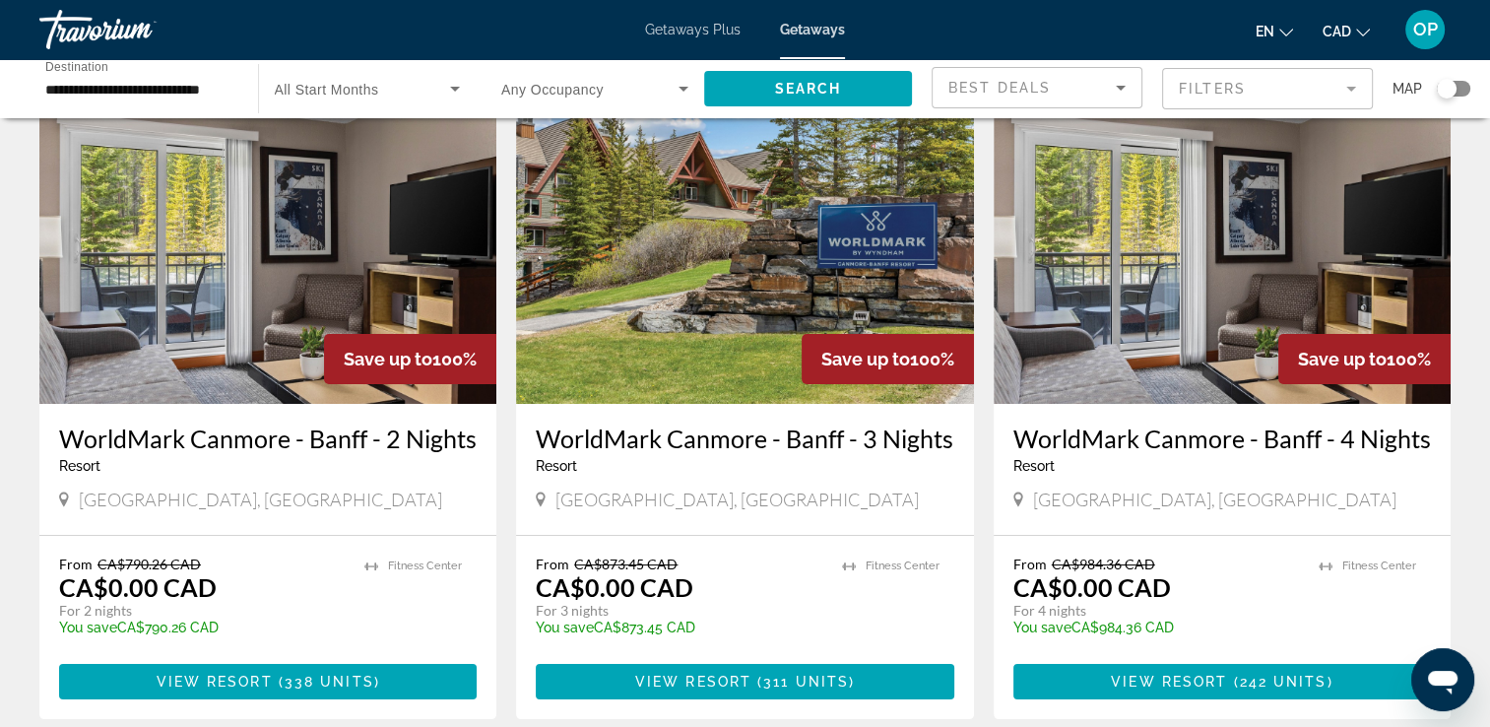
click at [718, 268] on img "Main content" at bounding box center [744, 246] width 457 height 315
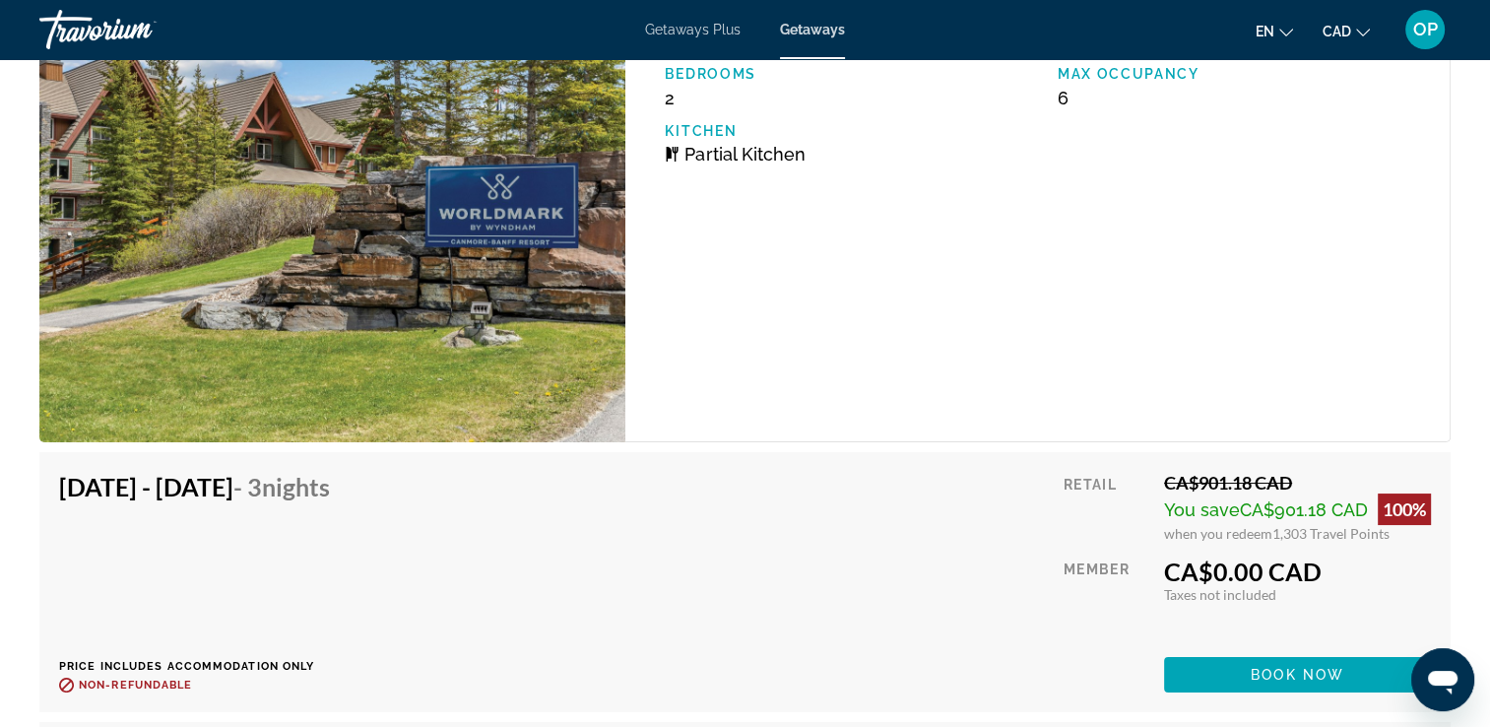
scroll to position [22189, 0]
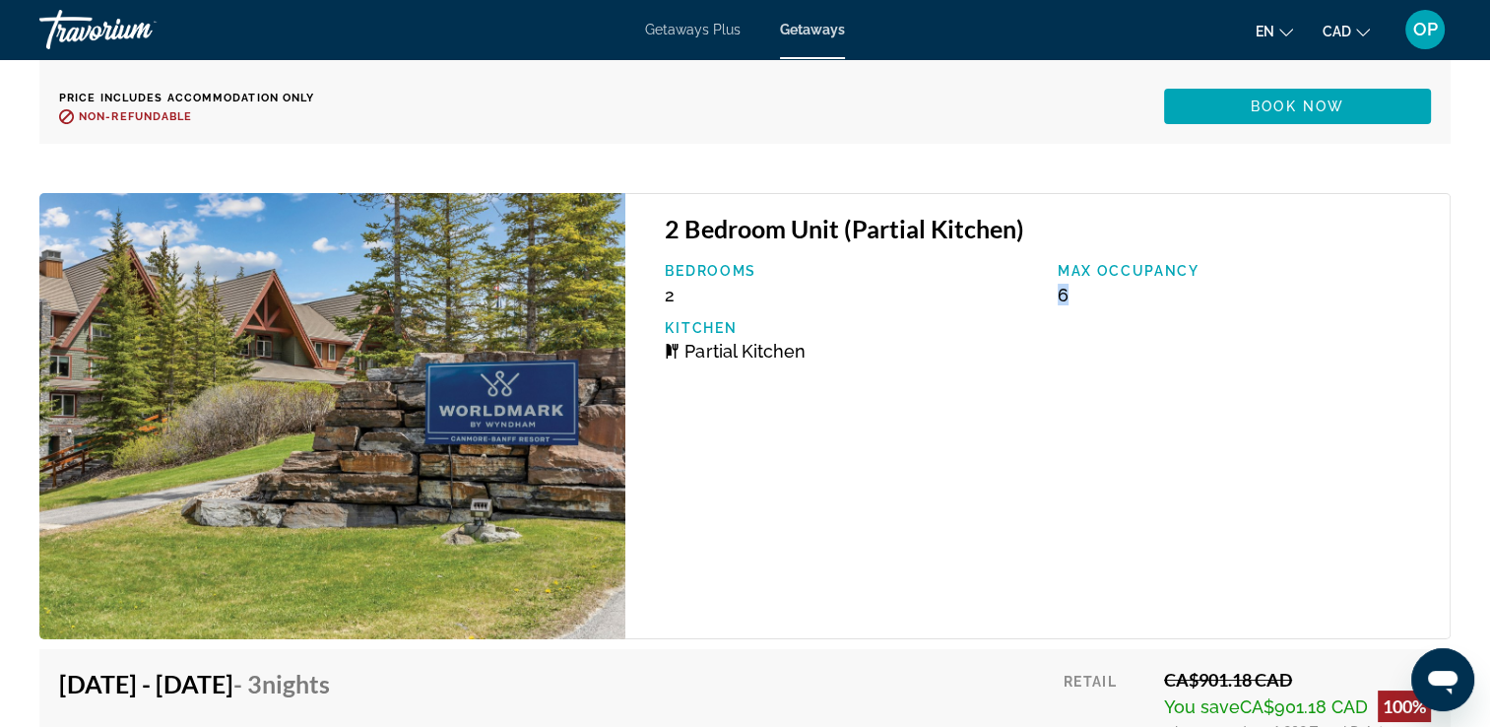
drag, startPoint x: 1085, startPoint y: 290, endPoint x: 1051, endPoint y: 290, distance: 34.5
click at [1051, 290] on div "Max Occupancy 6" at bounding box center [1244, 284] width 392 height 42
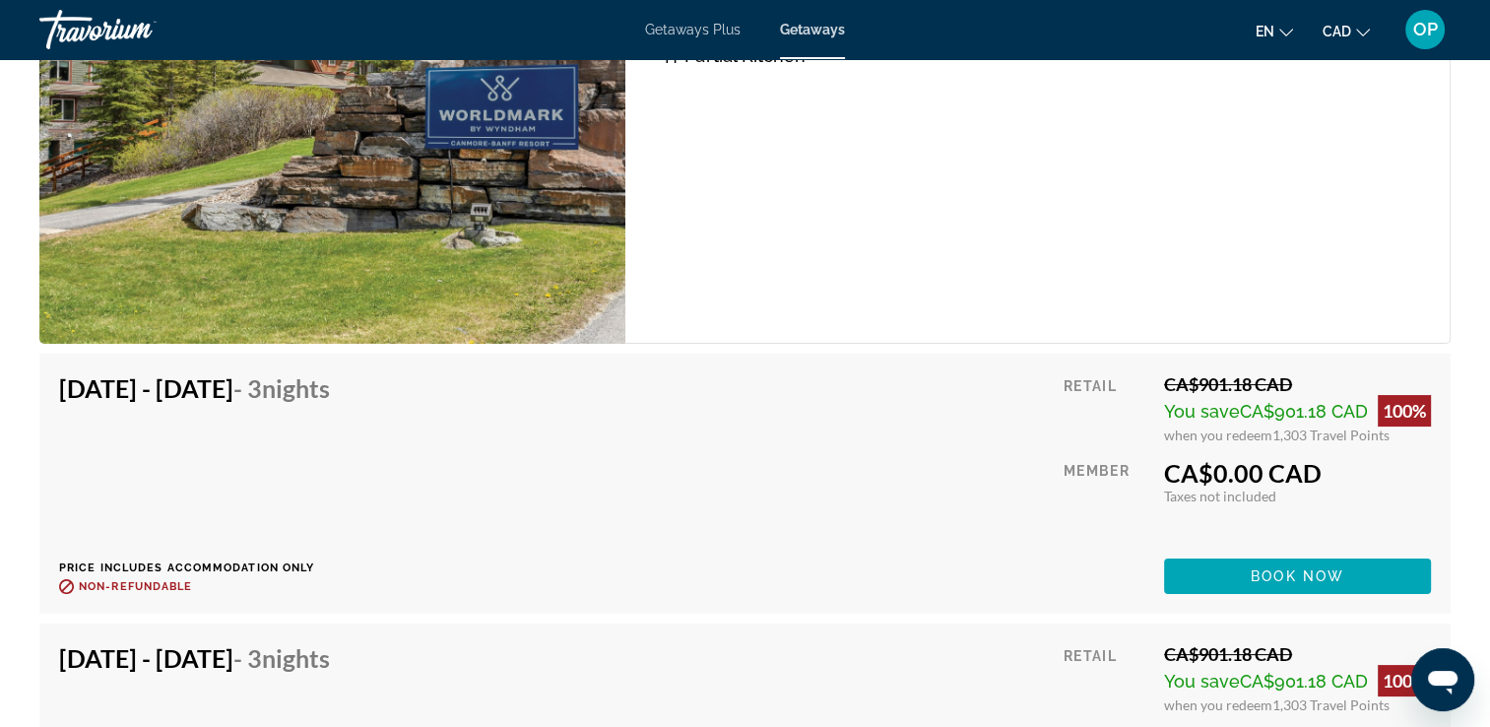
scroll to position [22583, 0]
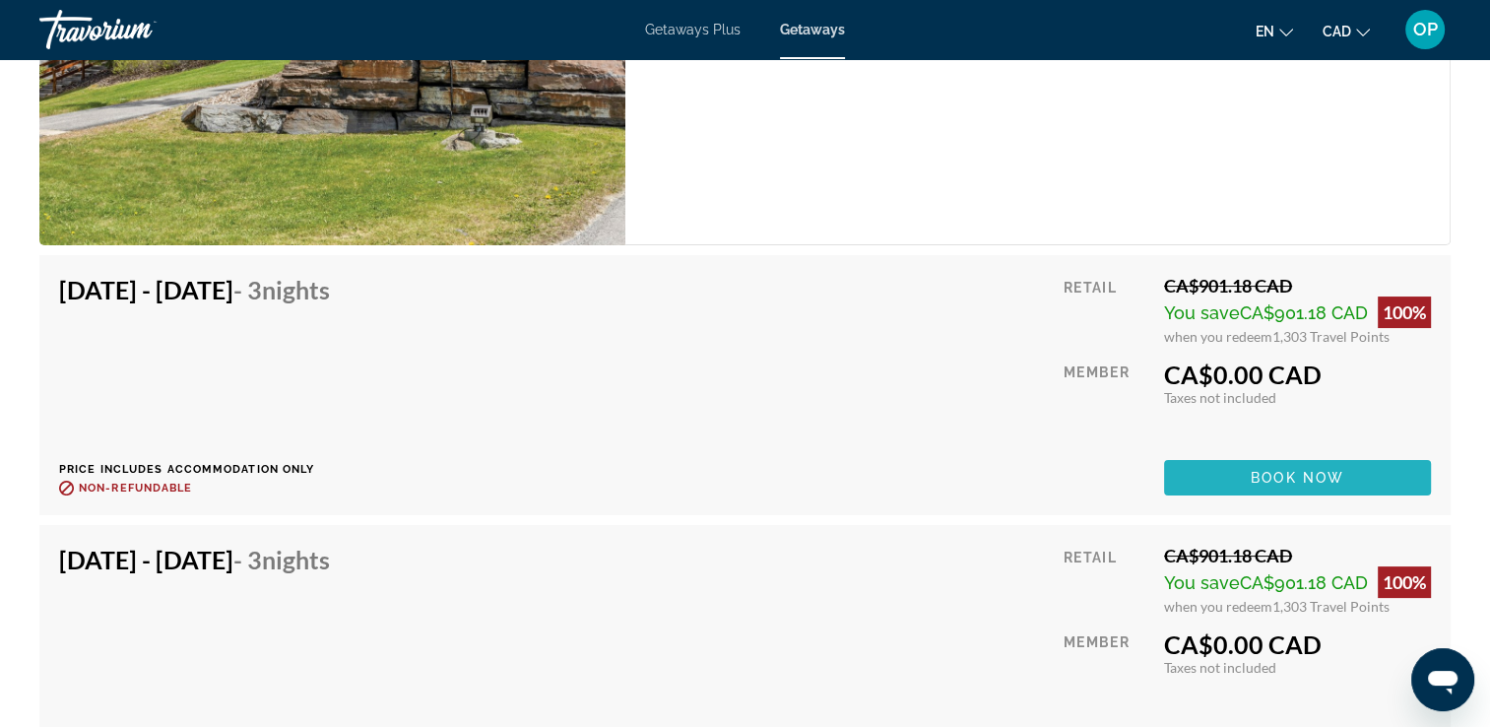
click at [1248, 483] on span "Main content" at bounding box center [1297, 477] width 267 height 47
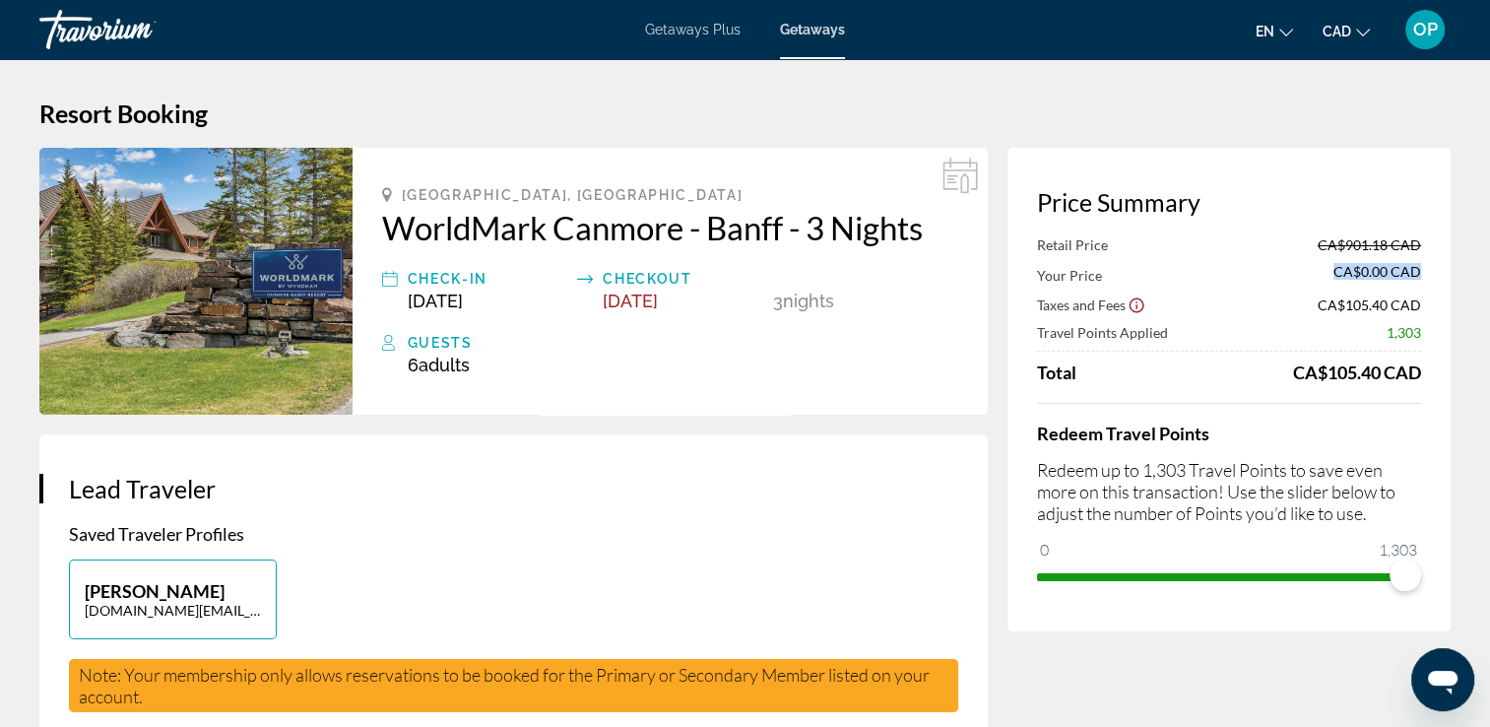
drag, startPoint x: 1345, startPoint y: 268, endPoint x: 1424, endPoint y: 278, distance: 79.4
click at [1424, 278] on div "Price Summary Retail Price CA$901.18 CAD Your Price CA$0.00 CAD Taxes and Fees …" at bounding box center [1228, 389] width 443 height 483
drag, startPoint x: 1402, startPoint y: 574, endPoint x: 1459, endPoint y: 570, distance: 57.2
drag, startPoint x: 1408, startPoint y: 576, endPoint x: 1124, endPoint y: 581, distance: 284.6
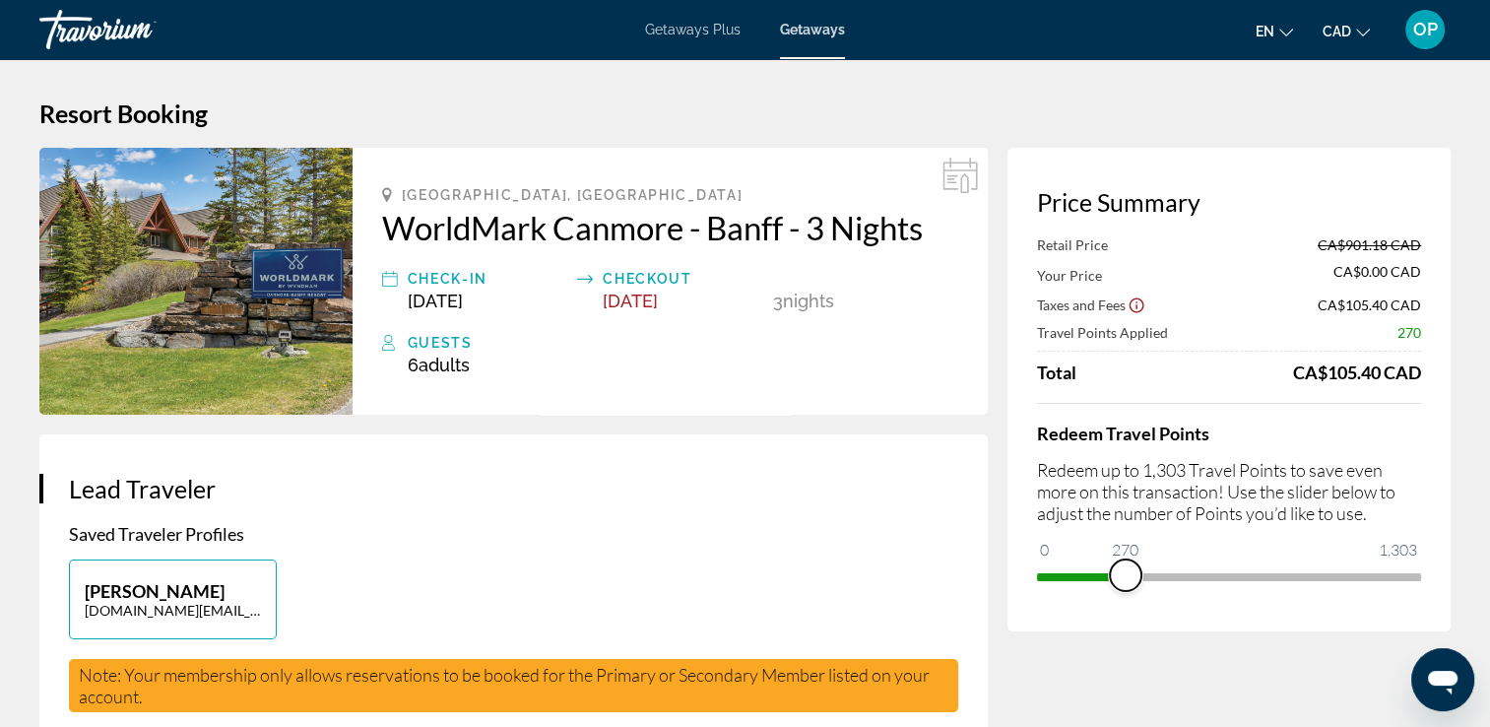
click at [1124, 581] on span "ngx-slider" at bounding box center [1126, 575] width 32 height 32
drag, startPoint x: 1120, startPoint y: 581, endPoint x: 1198, endPoint y: 585, distance: 78.9
click at [1198, 585] on span "ngx-slider" at bounding box center [1199, 575] width 32 height 32
drag, startPoint x: 1324, startPoint y: 376, endPoint x: 1354, endPoint y: 377, distance: 29.6
click at [1354, 377] on div "CA$676.10 CAD" at bounding box center [1357, 372] width 128 height 22
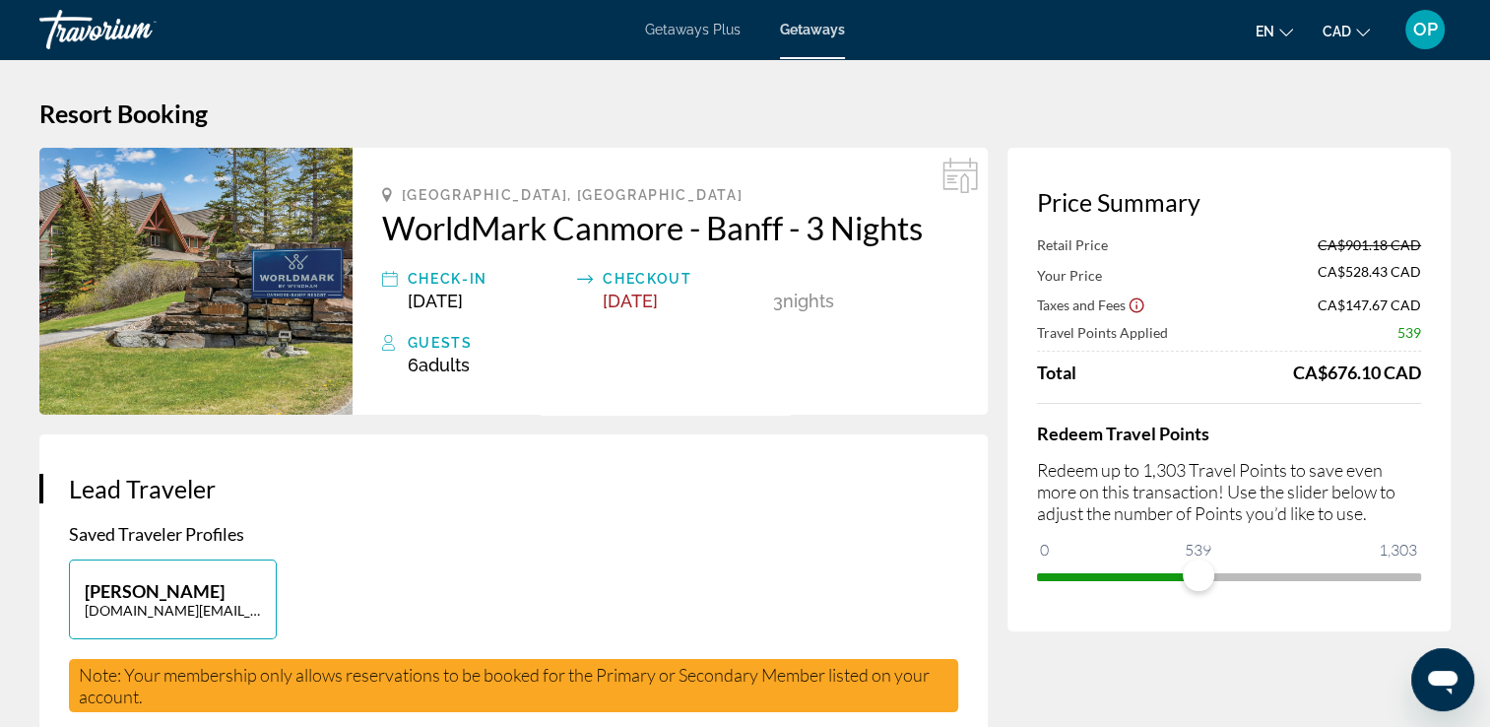
drag, startPoint x: 1351, startPoint y: 415, endPoint x: 1221, endPoint y: 421, distance: 130.2
click at [1351, 415] on div "Redeem Travel Points Redeem up to 1,303 Travel Points to save even more on this…" at bounding box center [1229, 497] width 384 height 189
drag, startPoint x: 1193, startPoint y: 564, endPoint x: 1501, endPoint y: 566, distance: 308.2
click at [1490, 566] on html "Skip to main content Getaways Plus Getaways en English Español Français Italian…" at bounding box center [745, 363] width 1490 height 727
